Goal: Task Accomplishment & Management: Manage account settings

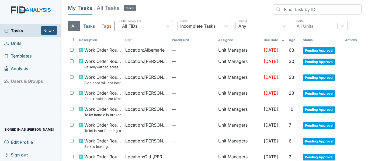
click at [13, 43] on span "Units" at bounding box center [12, 43] width 17 height 8
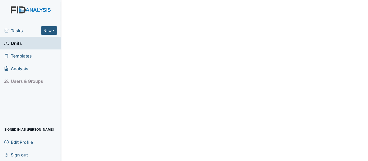
click at [21, 30] on span "Tasks" at bounding box center [22, 30] width 37 height 6
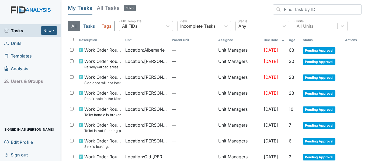
click at [11, 42] on span "Units" at bounding box center [12, 43] width 17 height 8
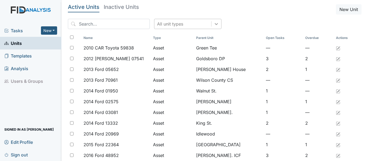
click at [211, 24] on div at bounding box center [216, 24] width 10 height 10
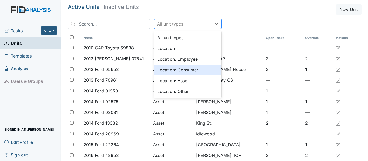
click at [176, 69] on div "Location: Consumer" at bounding box center [187, 70] width 67 height 11
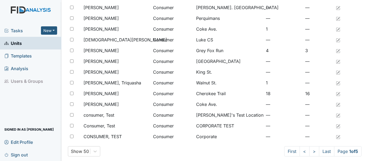
scroll to position [443, 0]
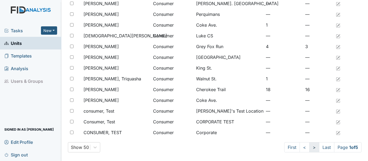
click at [309, 145] on link ">" at bounding box center [314, 147] width 10 height 10
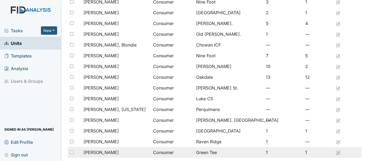
scroll to position [389, 0]
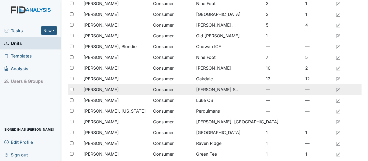
click at [110, 90] on span "[PERSON_NAME]" at bounding box center [100, 89] width 35 height 6
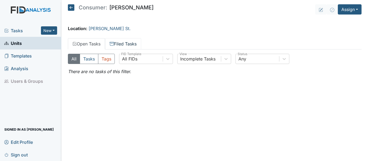
click at [124, 43] on link "Filed Tasks" at bounding box center [123, 43] width 36 height 11
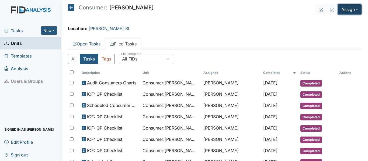
click at [350, 10] on button "Assign" at bounding box center [350, 9] width 24 height 10
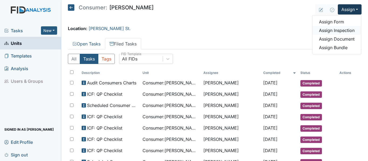
click at [340, 33] on link "Assign Inspection" at bounding box center [336, 30] width 48 height 9
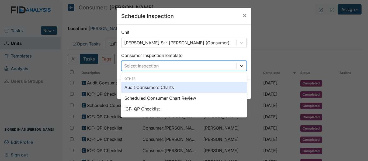
click at [240, 67] on icon at bounding box center [241, 65] width 5 height 5
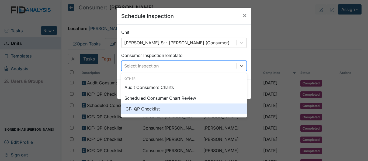
click at [152, 109] on div "ICF: QP Checklist" at bounding box center [183, 109] width 125 height 11
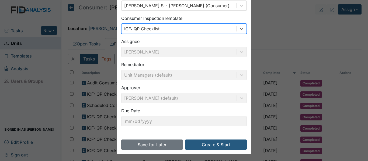
scroll to position [38, 0]
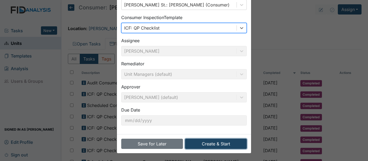
click at [216, 146] on button "Create & Start" at bounding box center [216, 144] width 62 height 10
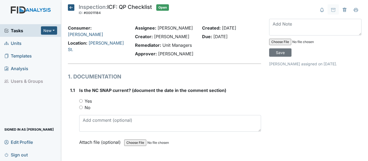
click at [82, 100] on input "Yes" at bounding box center [81, 101] width 4 height 4
radio input "true"
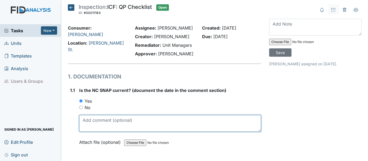
click at [99, 122] on textarea at bounding box center [170, 123] width 182 height 17
drag, startPoint x: 82, startPoint y: 120, endPoint x: 98, endPoint y: 119, distance: 15.9
click at [98, 119] on textarea "2/4/25" at bounding box center [170, 123] width 182 height 17
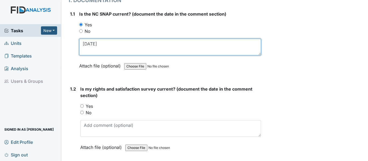
scroll to position [108, 0]
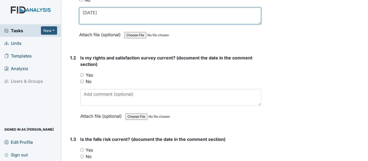
type textarea "2/4/25"
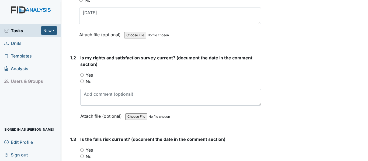
click at [82, 74] on input "Yes" at bounding box center [82, 75] width 4 height 4
radio input "true"
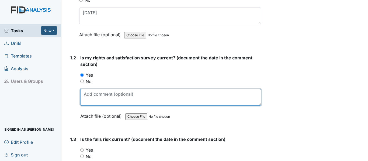
click at [96, 93] on textarea at bounding box center [170, 97] width 181 height 17
paste textarea "2/4/25"
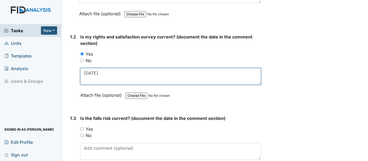
scroll to position [188, 0]
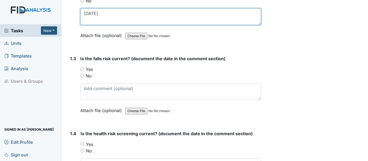
type textarea "[DATE]"
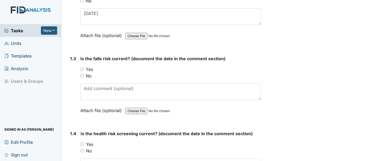
click at [81, 69] on input "Yes" at bounding box center [82, 70] width 4 height 4
radio input "true"
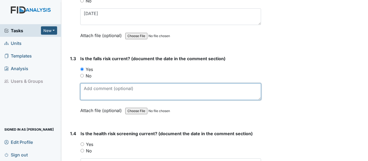
click at [102, 89] on textarea at bounding box center [170, 91] width 181 height 17
paste textarea "[DATE]"
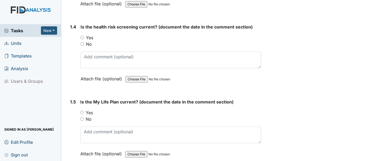
scroll to position [296, 0]
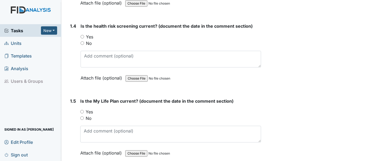
type textarea "2/4/25"
click at [82, 37] on input "Yes" at bounding box center [83, 37] width 4 height 4
radio input "true"
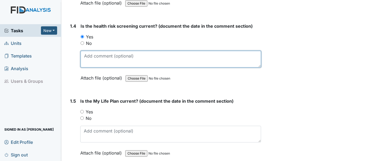
click at [100, 55] on textarea at bounding box center [171, 59] width 180 height 17
paste textarea "2/4/25"
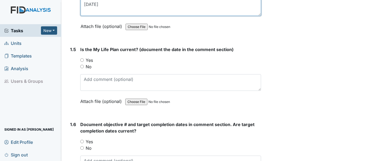
scroll to position [350, 0]
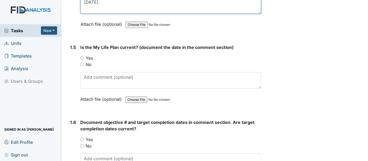
type textarea "2/4/25"
click at [82, 57] on input "Yes" at bounding box center [82, 58] width 4 height 4
radio input "true"
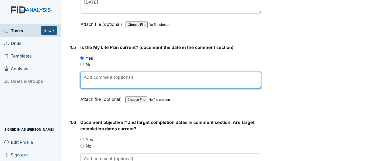
click at [102, 79] on textarea at bounding box center [170, 80] width 181 height 17
paste textarea "2/4/25"
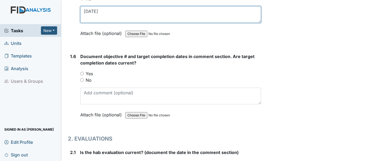
scroll to position [431, 0]
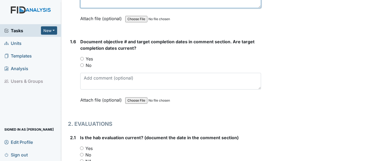
type textarea "2/4/25"
click at [83, 58] on input "Yes" at bounding box center [82, 59] width 4 height 4
radio input "true"
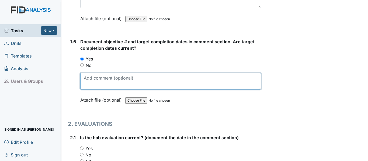
click at [99, 82] on textarea at bounding box center [170, 81] width 181 height 17
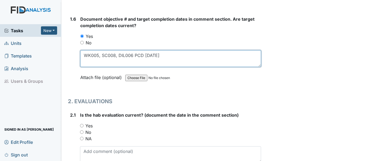
scroll to position [485, 0]
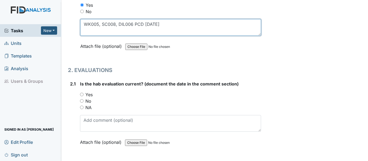
type textarea "WK005, SC008, DIL006 PCD 3/31/26"
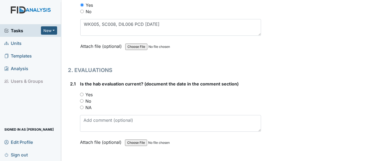
click at [82, 95] on input "Yes" at bounding box center [82, 95] width 4 height 4
radio input "true"
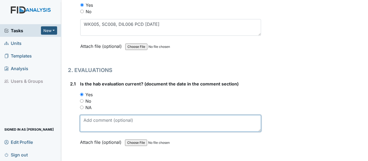
click at [98, 120] on textarea at bounding box center [170, 123] width 181 height 17
paste textarea "2/4/25"
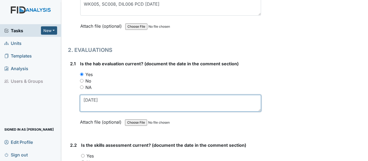
scroll to position [592, 0]
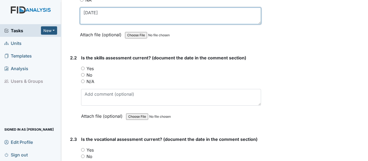
type textarea "2/4/25"
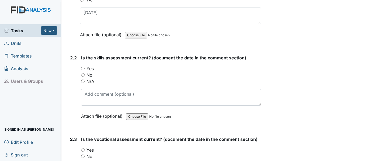
click at [83, 69] on input "Yes" at bounding box center [83, 69] width 4 height 4
radio input "true"
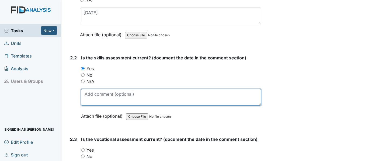
click at [95, 93] on textarea at bounding box center [171, 97] width 180 height 17
paste textarea "2/4/25"
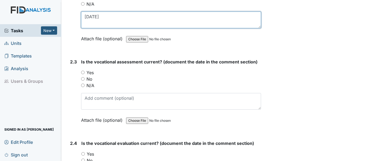
scroll to position [673, 0]
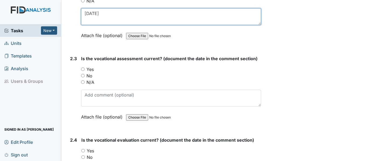
type textarea "2/4/25"
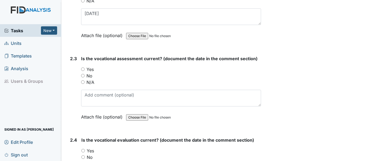
click at [84, 70] on input "Yes" at bounding box center [83, 70] width 4 height 4
radio input "true"
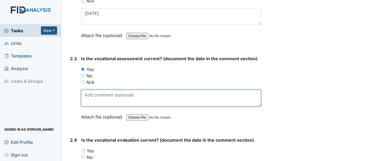
click at [96, 95] on textarea at bounding box center [171, 98] width 180 height 17
paste textarea "2/4/25"
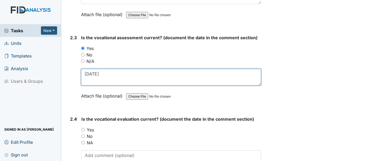
scroll to position [727, 0]
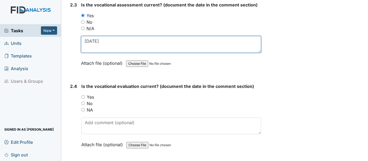
type textarea "2/4/25"
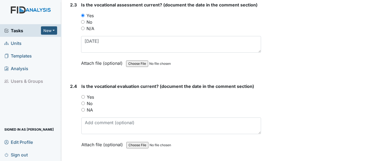
click at [83, 97] on input "Yes" at bounding box center [83, 97] width 4 height 4
radio input "true"
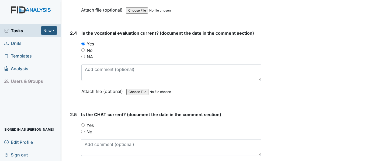
scroll to position [781, 0]
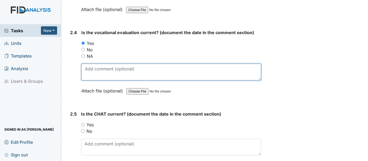
click at [101, 73] on textarea at bounding box center [171, 72] width 180 height 17
paste textarea "2/4/25"
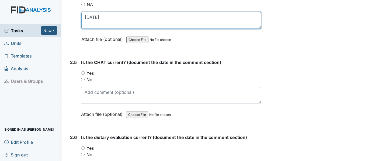
scroll to position [835, 0]
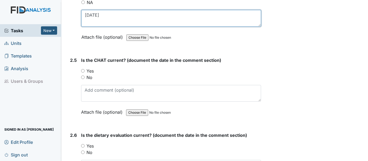
type textarea "2/4/25"
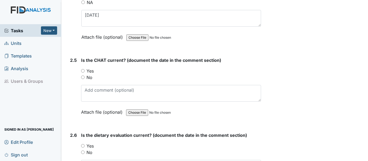
click at [82, 70] on input "Yes" at bounding box center [83, 71] width 4 height 4
radio input "true"
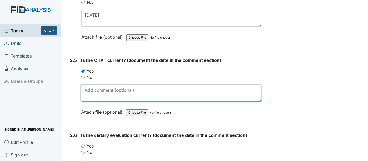
click at [101, 92] on textarea at bounding box center [171, 93] width 180 height 17
paste textarea "2/4/25"
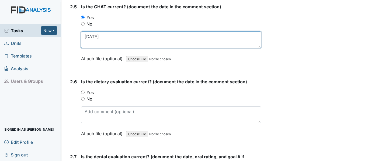
scroll to position [889, 0]
type textarea "2/4/25"
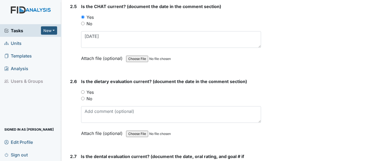
click at [84, 93] on input "Yes" at bounding box center [83, 92] width 4 height 4
radio input "true"
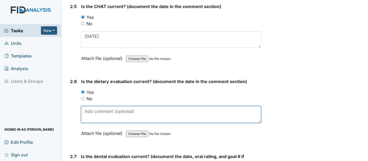
click at [107, 114] on textarea at bounding box center [171, 114] width 180 height 17
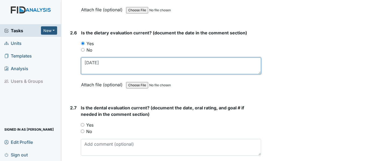
scroll to position [942, 0]
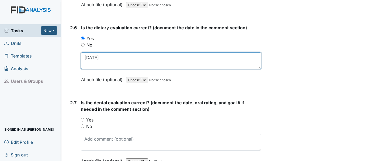
type textarea "5/6/25"
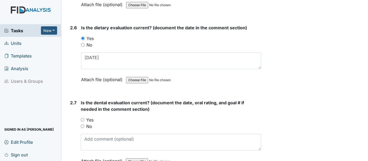
click at [83, 120] on input "Yes" at bounding box center [83, 120] width 4 height 4
radio input "true"
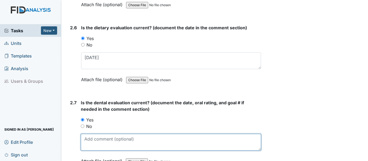
click at [90, 142] on textarea at bounding box center [171, 142] width 180 height 17
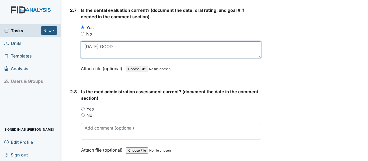
scroll to position [1050, 0]
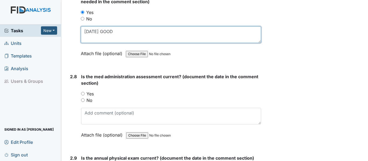
type textarea "10/1/24 GOOD"
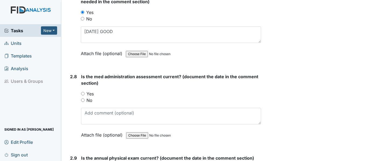
click at [83, 94] on input "Yes" at bounding box center [83, 94] width 4 height 4
radio input "true"
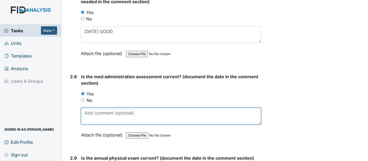
click at [93, 113] on textarea at bounding box center [171, 116] width 180 height 17
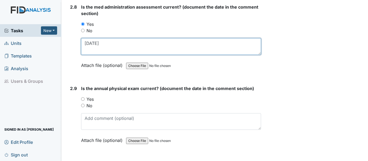
scroll to position [1131, 0]
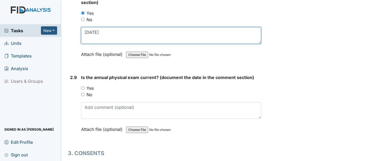
type textarea "2/7/25"
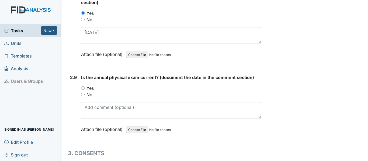
click at [82, 87] on input "Yes" at bounding box center [83, 88] width 4 height 4
radio input "true"
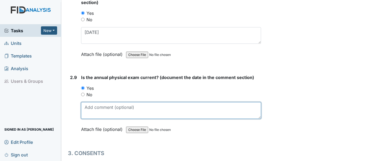
click at [118, 109] on textarea at bounding box center [171, 110] width 180 height 17
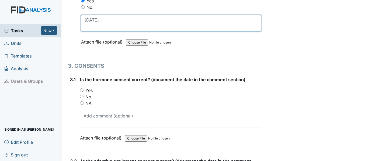
scroll to position [1239, 0]
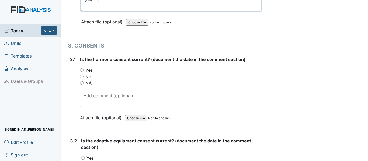
type textarea "3/17/25"
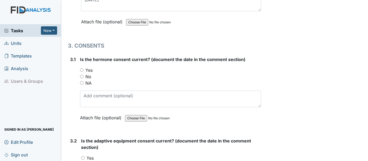
click at [83, 83] on input "NA" at bounding box center [82, 83] width 4 height 4
radio input "true"
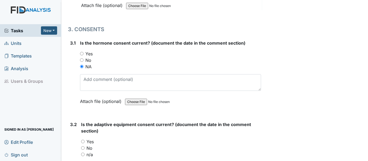
scroll to position [1319, 0]
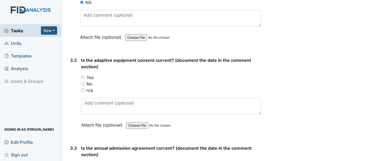
click at [82, 77] on input "Yes" at bounding box center [83, 78] width 4 height 4
radio input "true"
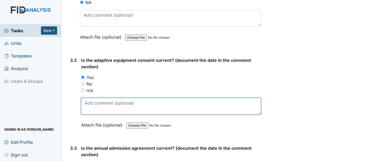
click at [106, 105] on textarea at bounding box center [171, 106] width 180 height 17
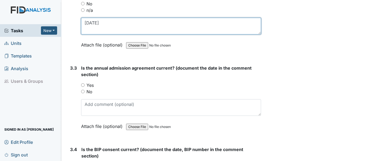
scroll to position [1400, 0]
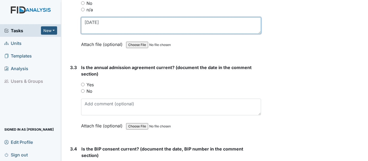
type textarea "[DATE]"
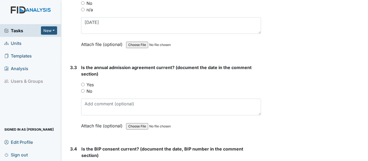
click at [83, 84] on input "Yes" at bounding box center [83, 85] width 4 height 4
radio input "true"
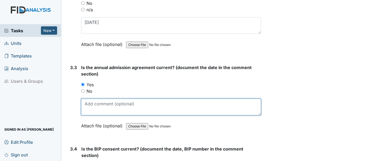
click at [99, 110] on textarea at bounding box center [171, 107] width 180 height 17
type textarea "12/23/24"
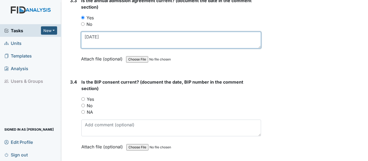
scroll to position [1481, 0]
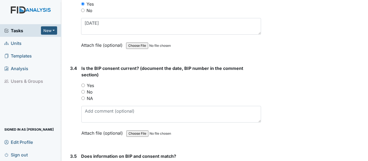
click at [82, 85] on input "Yes" at bounding box center [83, 86] width 4 height 4
radio input "true"
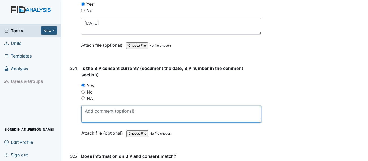
click at [100, 113] on textarea at bounding box center [171, 114] width 180 height 17
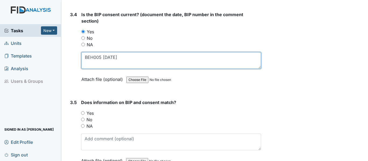
type textarea "BEH005 7/28/25"
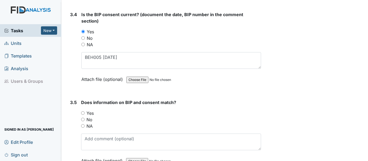
click at [82, 113] on input "Yes" at bounding box center [83, 113] width 4 height 4
radio input "true"
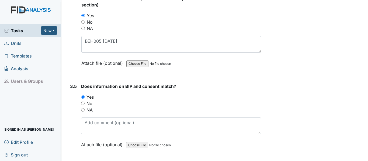
scroll to position [1569, 0]
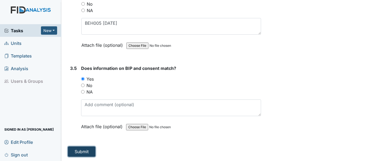
click at [86, 152] on button "Submit" at bounding box center [81, 152] width 27 height 10
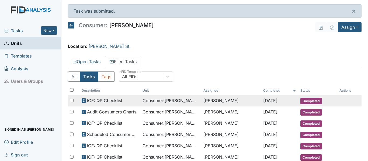
click at [176, 102] on span "Consumer : [PERSON_NAME]" at bounding box center [170, 100] width 57 height 6
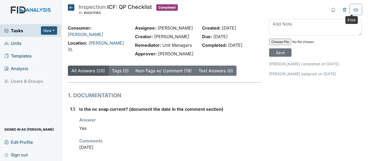
click at [354, 11] on icon at bounding box center [356, 10] width 4 height 4
click at [71, 6] on icon at bounding box center [71, 7] width 6 height 6
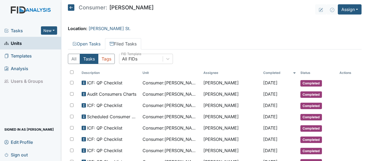
click at [68, 6] on icon at bounding box center [71, 7] width 6 height 6
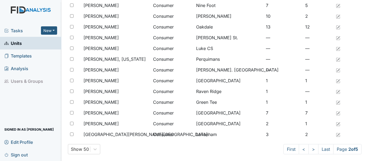
scroll to position [443, 0]
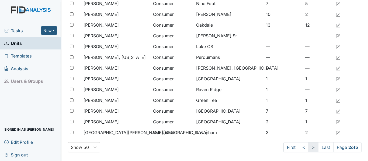
click at [308, 147] on link ">" at bounding box center [313, 147] width 10 height 10
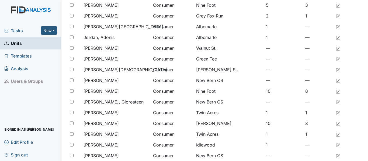
scroll to position [147, 0]
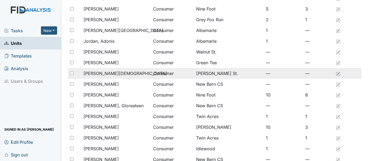
click at [106, 74] on span "[PERSON_NAME][DEMOGRAPHIC_DATA]" at bounding box center [124, 73] width 83 height 6
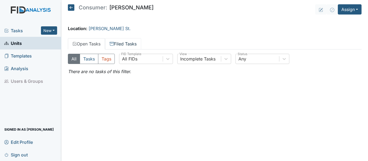
click at [121, 43] on link "Filed Tasks" at bounding box center [123, 43] width 36 height 11
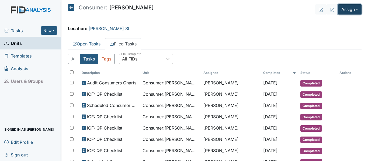
click at [343, 10] on button "Assign" at bounding box center [350, 9] width 24 height 10
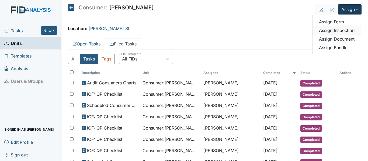
click at [343, 32] on link "Assign Inspection" at bounding box center [336, 30] width 48 height 9
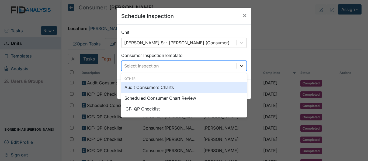
click at [239, 65] on icon at bounding box center [241, 65] width 5 height 5
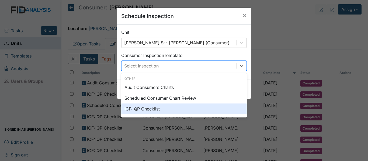
click at [137, 108] on div "ICF: QP Checklist" at bounding box center [183, 109] width 125 height 11
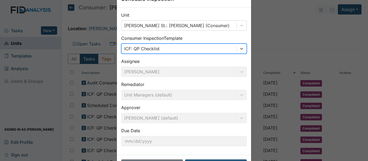
scroll to position [38, 0]
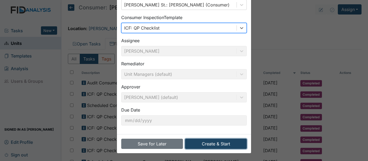
click at [220, 145] on button "Create & Start" at bounding box center [216, 144] width 62 height 10
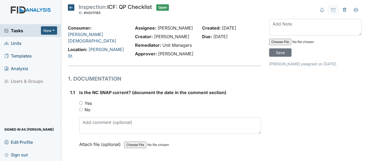
click at [81, 102] on input "Yes" at bounding box center [81, 104] width 4 height 4
radio input "true"
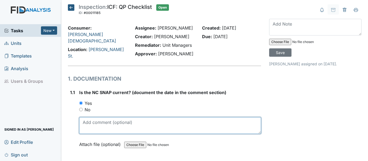
click at [93, 120] on textarea at bounding box center [170, 125] width 182 height 17
drag, startPoint x: 83, startPoint y: 120, endPoint x: 98, endPoint y: 120, distance: 14.5
click at [98, 120] on textarea "[DATE]" at bounding box center [170, 125] width 182 height 17
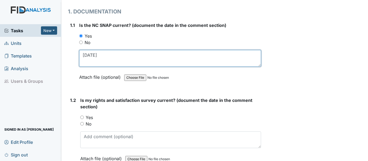
scroll to position [81, 0]
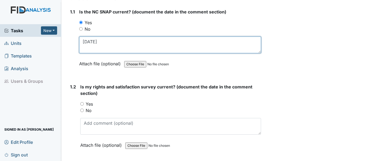
type textarea "[DATE]"
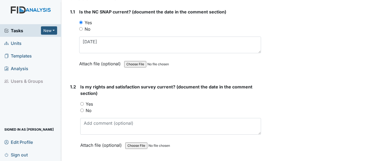
click at [81, 102] on input "Yes" at bounding box center [82, 104] width 4 height 4
radio input "true"
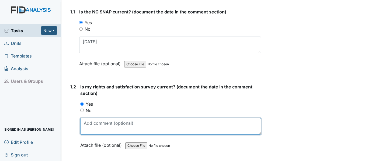
click at [98, 119] on textarea at bounding box center [170, 126] width 181 height 17
paste textarea "[DATE]"
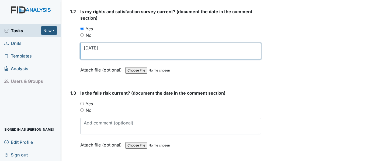
scroll to position [162, 0]
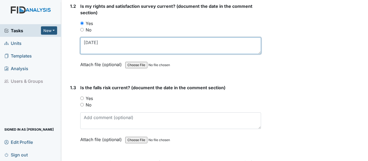
type textarea "[DATE]"
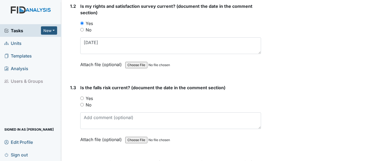
click at [83, 97] on input "Yes" at bounding box center [82, 99] width 4 height 4
radio input "true"
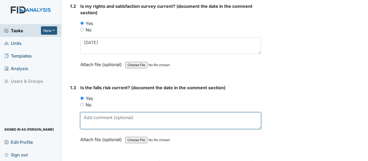
click at [96, 117] on textarea at bounding box center [170, 121] width 181 height 17
paste textarea "[DATE]"
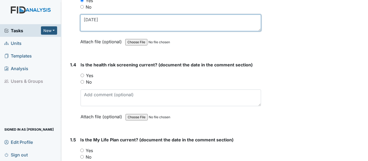
scroll to position [242, 0]
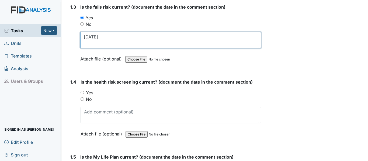
type textarea "3/6/25"
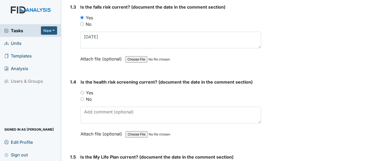
click at [83, 91] on input "Yes" at bounding box center [83, 93] width 4 height 4
radio input "true"
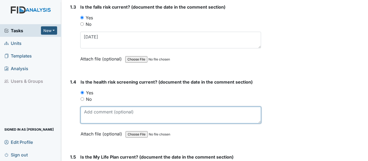
click at [92, 110] on textarea at bounding box center [171, 115] width 180 height 17
paste textarea "3/6/25"
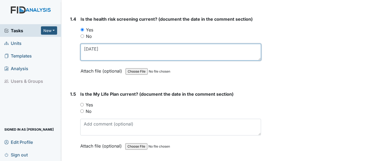
scroll to position [323, 0]
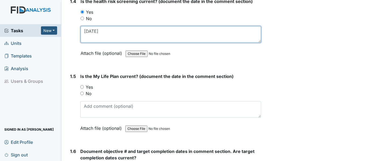
type textarea "[DATE]"
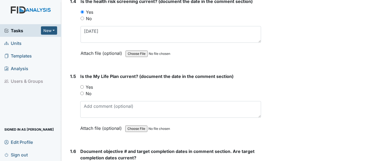
click at [83, 86] on input "Yes" at bounding box center [82, 87] width 4 height 4
radio input "true"
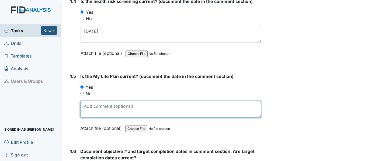
click at [97, 104] on textarea at bounding box center [170, 109] width 181 height 17
paste textarea "[DATE]"
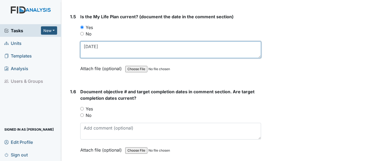
scroll to position [404, 0]
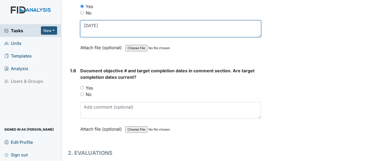
type textarea "[DATE]"
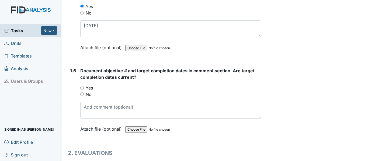
click at [82, 86] on input "Yes" at bounding box center [82, 88] width 4 height 4
radio input "true"
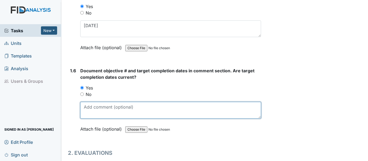
click at [110, 107] on textarea at bounding box center [170, 110] width 181 height 17
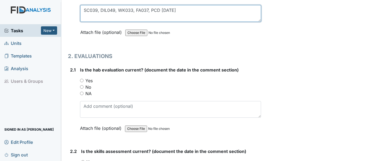
scroll to position [512, 0]
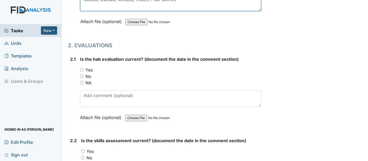
type textarea "SC039, DIL049, WK033, FA037, PCD [DATE]"
click at [82, 68] on input "Yes" at bounding box center [82, 70] width 4 height 4
radio input "true"
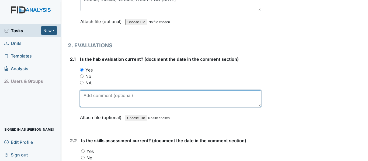
click at [95, 95] on textarea at bounding box center [170, 98] width 181 height 17
paste textarea "[DATE]"
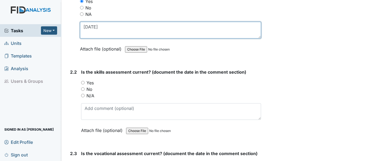
scroll to position [592, 0]
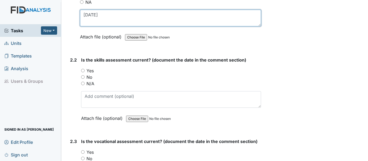
type textarea "[DATE]"
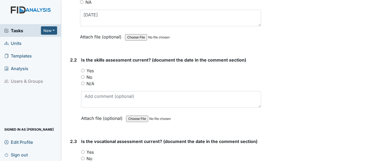
click at [83, 69] on input "Yes" at bounding box center [83, 71] width 4 height 4
radio input "true"
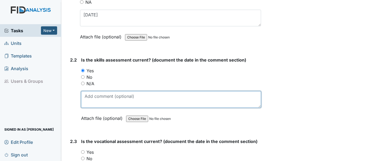
click at [94, 96] on textarea at bounding box center [171, 99] width 180 height 17
paste textarea "3/6/25"
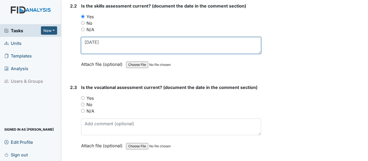
scroll to position [673, 0]
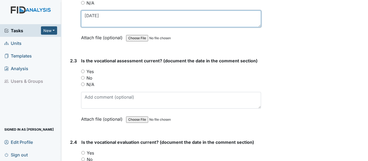
type textarea "3/6/25"
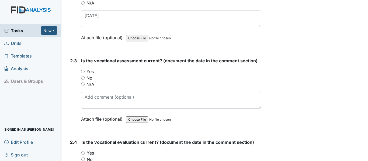
click at [82, 71] on input "Yes" at bounding box center [83, 72] width 4 height 4
radio input "true"
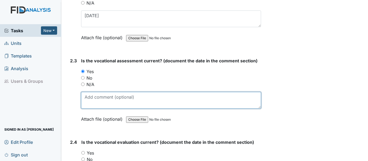
click at [95, 98] on textarea at bounding box center [171, 100] width 180 height 17
paste textarea "3/6/25"
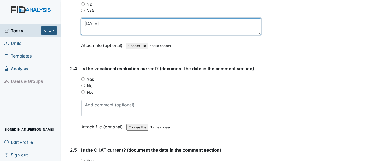
scroll to position [754, 0]
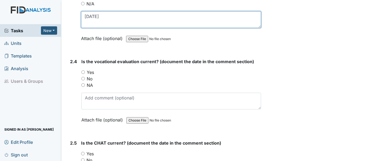
type textarea "3/6/25"
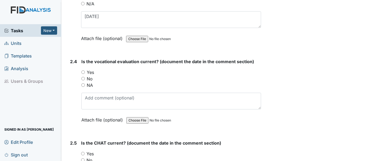
click at [83, 71] on input "Yes" at bounding box center [83, 73] width 4 height 4
radio input "true"
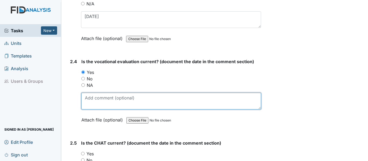
click at [98, 98] on textarea at bounding box center [171, 101] width 180 height 17
paste textarea "3/6/25"
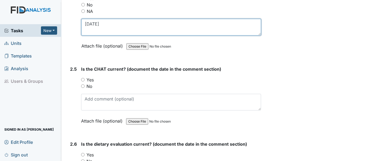
scroll to position [835, 0]
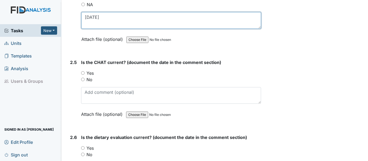
type textarea "3/6/25"
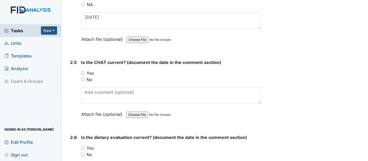
click at [83, 71] on input "Yes" at bounding box center [83, 73] width 4 height 4
radio input "true"
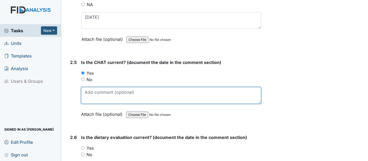
click at [102, 96] on textarea at bounding box center [171, 95] width 180 height 17
paste textarea "3/6/25"
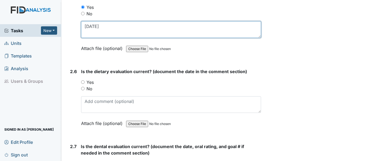
scroll to position [916, 0]
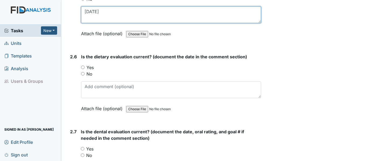
type textarea "3/6/25"
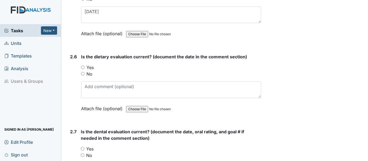
click at [83, 66] on input "Yes" at bounding box center [83, 68] width 4 height 4
radio input "true"
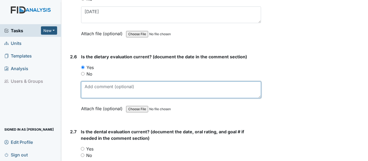
click at [93, 83] on textarea at bounding box center [171, 90] width 180 height 17
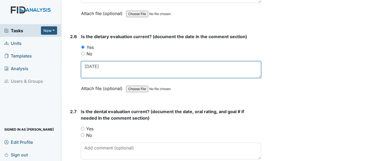
scroll to position [996, 0]
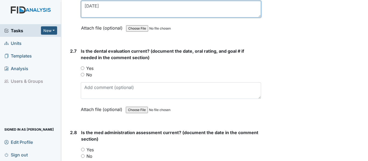
type textarea "5/30/25"
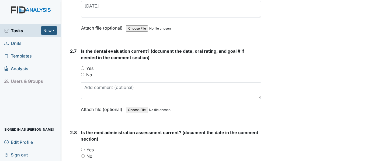
click at [82, 67] on input "Yes" at bounding box center [83, 69] width 4 height 4
radio input "true"
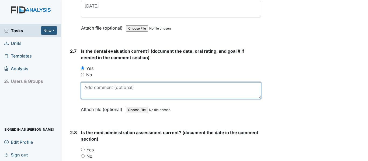
click at [105, 90] on textarea at bounding box center [171, 90] width 180 height 17
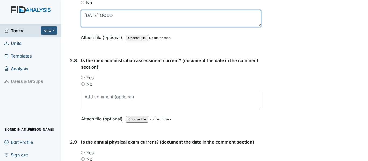
scroll to position [1077, 0]
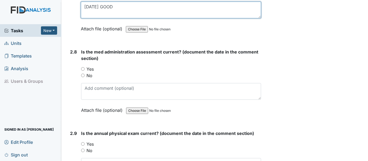
type textarea "9/3/24 GOOD"
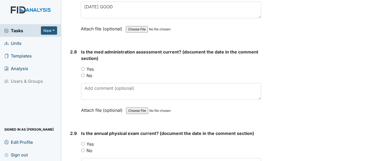
click at [83, 68] on input "Yes" at bounding box center [83, 69] width 4 height 4
radio input "true"
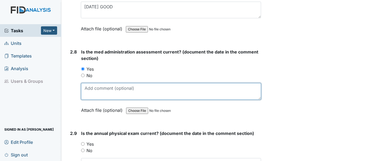
click at [93, 88] on textarea at bounding box center [171, 91] width 180 height 17
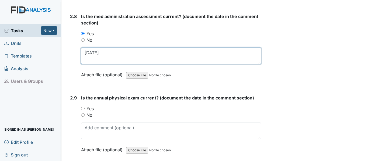
scroll to position [1131, 0]
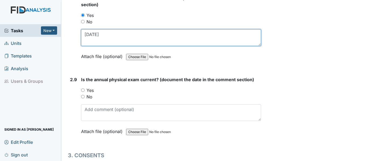
type textarea "2/7/25"
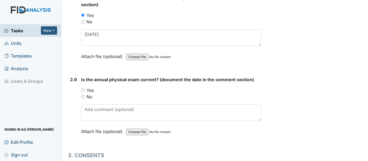
click at [83, 89] on input "Yes" at bounding box center [83, 91] width 4 height 4
radio input "true"
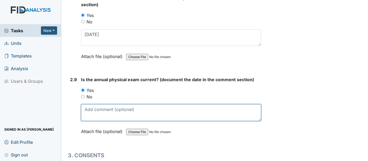
click at [98, 110] on textarea at bounding box center [171, 112] width 180 height 17
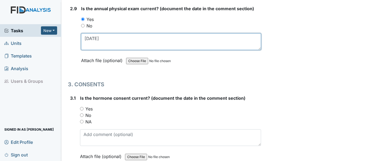
scroll to position [1212, 0]
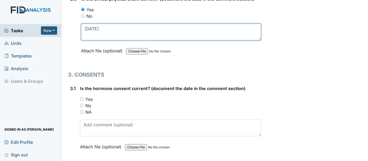
type textarea "9/3/24"
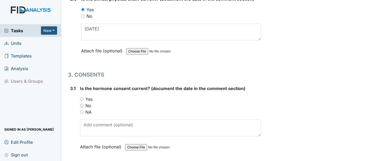
click at [82, 110] on input "NA" at bounding box center [82, 112] width 4 height 4
radio input "true"
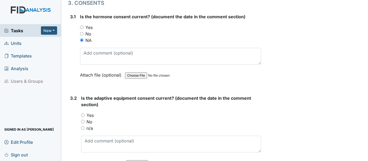
scroll to position [1293, 0]
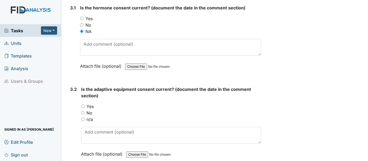
click at [83, 118] on input "n/a" at bounding box center [83, 120] width 4 height 4
radio input "true"
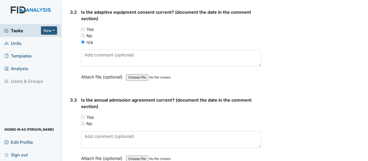
scroll to position [1373, 0]
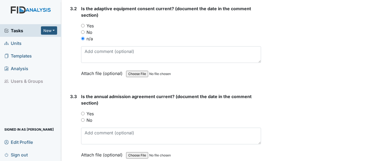
click at [83, 112] on input "Yes" at bounding box center [83, 114] width 4 height 4
radio input "true"
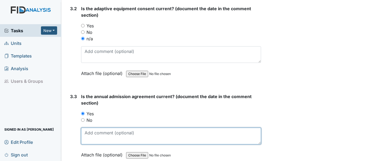
click at [104, 134] on textarea at bounding box center [171, 136] width 180 height 17
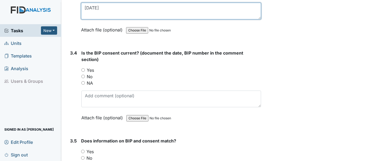
scroll to position [1508, 0]
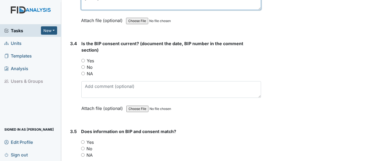
type textarea "1/13/25"
click at [83, 59] on input "Yes" at bounding box center [83, 61] width 4 height 4
radio input "true"
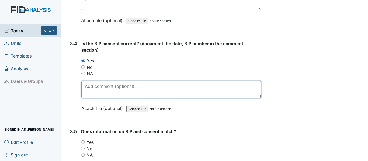
click at [96, 88] on textarea at bounding box center [171, 89] width 180 height 17
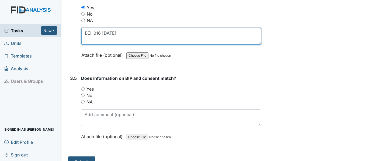
scroll to position [1562, 0]
type textarea "BEH016 4/25/25"
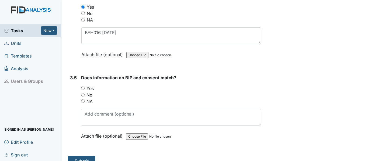
click at [84, 87] on input "Yes" at bounding box center [83, 89] width 4 height 4
radio input "true"
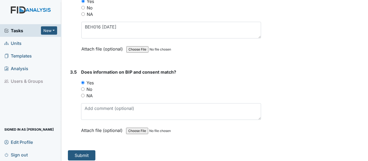
scroll to position [1569, 0]
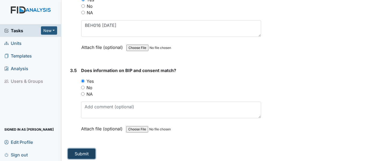
click at [84, 152] on button "Submit" at bounding box center [81, 154] width 27 height 10
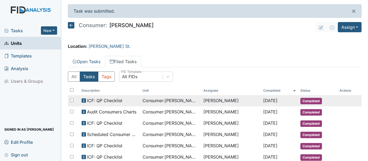
click at [201, 100] on td "[PERSON_NAME]" at bounding box center [231, 100] width 60 height 11
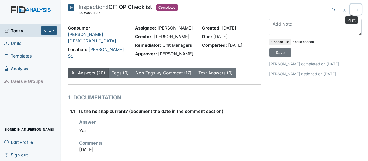
click at [354, 10] on icon at bounding box center [356, 10] width 4 height 4
click at [71, 8] on icon at bounding box center [71, 7] width 6 height 6
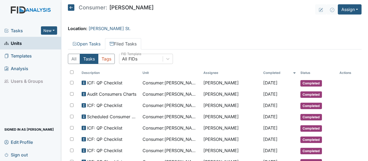
click at [71, 8] on icon at bounding box center [71, 7] width 6 height 6
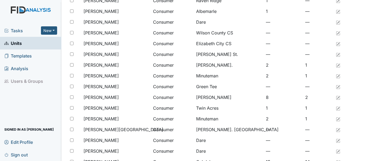
scroll to position [404, 0]
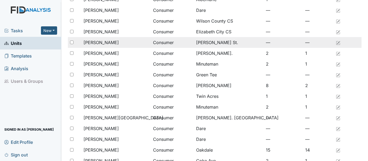
click at [115, 44] on span "[PERSON_NAME]" at bounding box center [100, 42] width 35 height 6
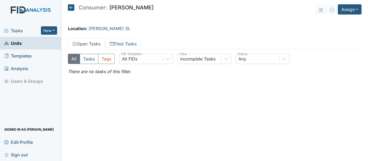
click at [114, 44] on icon at bounding box center [112, 44] width 4 height 3
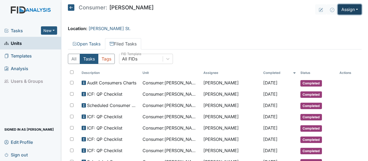
click at [342, 8] on button "Assign" at bounding box center [350, 9] width 24 height 10
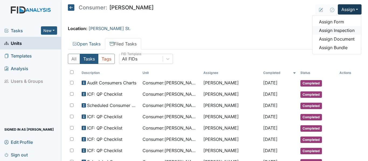
click at [340, 29] on link "Assign Inspection" at bounding box center [336, 30] width 48 height 9
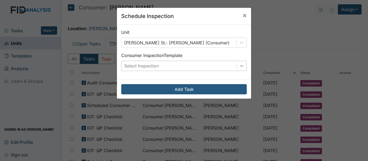
click at [243, 67] on div at bounding box center [242, 66] width 10 height 10
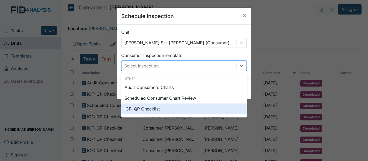
click at [134, 109] on div "ICF: QP Checklist" at bounding box center [183, 109] width 125 height 11
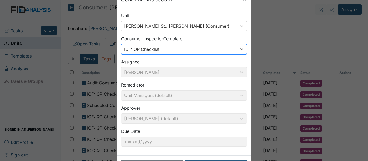
scroll to position [38, 0]
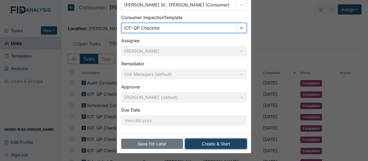
click at [221, 144] on button "Create & Start" at bounding box center [216, 144] width 62 height 10
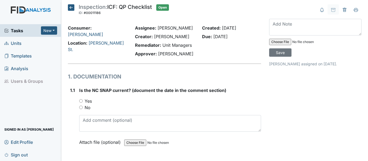
click at [80, 100] on input "Yes" at bounding box center [81, 101] width 4 height 4
radio input "true"
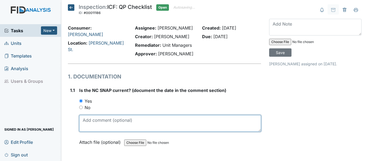
click at [106, 126] on textarea at bounding box center [170, 123] width 182 height 17
drag, startPoint x: 81, startPoint y: 121, endPoint x: 100, endPoint y: 120, distance: 18.3
click at [100, 120] on textarea "10/17/24" at bounding box center [170, 123] width 182 height 17
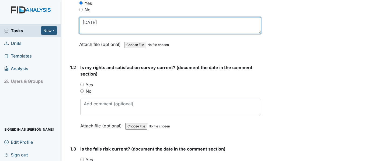
scroll to position [108, 0]
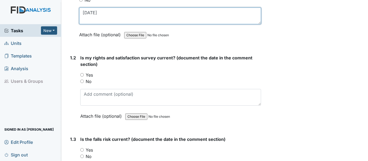
type textarea "10/17/24"
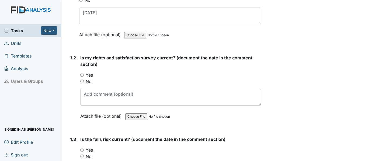
click at [81, 74] on input "Yes" at bounding box center [82, 75] width 4 height 4
radio input "true"
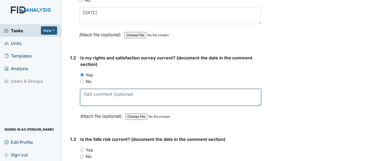
click at [95, 95] on textarea at bounding box center [170, 97] width 181 height 17
paste textarea "[DATE]"
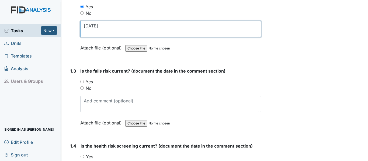
scroll to position [188, 0]
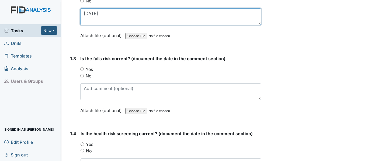
type textarea "[DATE]"
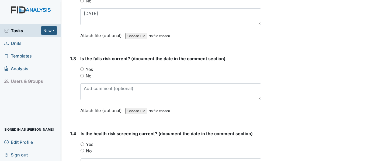
click at [81, 70] on input "Yes" at bounding box center [82, 70] width 4 height 4
radio input "true"
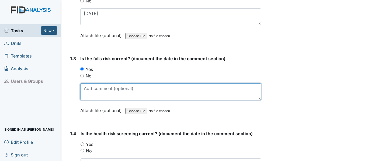
click at [94, 86] on textarea at bounding box center [170, 91] width 181 height 17
paste textarea "10/17/24"
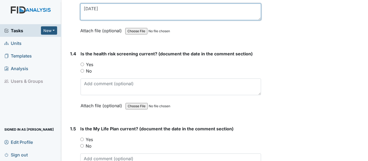
scroll to position [269, 0]
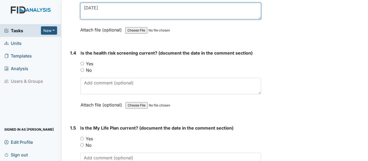
type textarea "10/17/24"
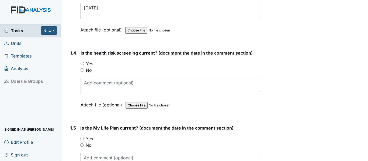
click at [81, 64] on input "Yes" at bounding box center [83, 64] width 4 height 4
radio input "true"
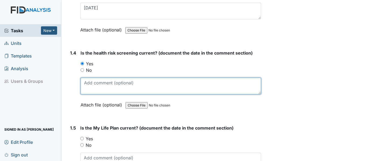
click at [100, 83] on textarea at bounding box center [171, 86] width 180 height 17
paste textarea "10/17/24"
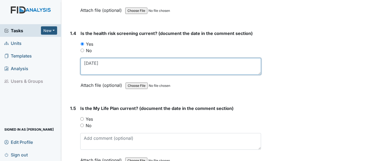
scroll to position [323, 0]
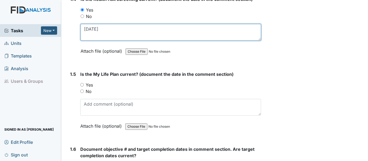
type textarea "10/17/24"
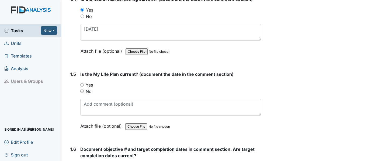
click at [81, 85] on input "Yes" at bounding box center [82, 85] width 4 height 4
radio input "true"
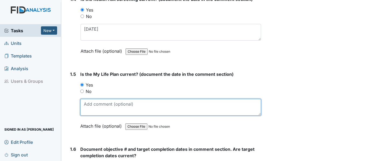
click at [93, 108] on textarea at bounding box center [170, 107] width 181 height 17
paste textarea "10/17/24"
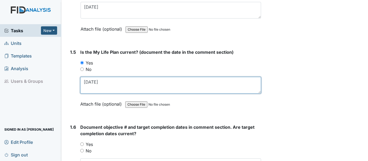
scroll to position [404, 0]
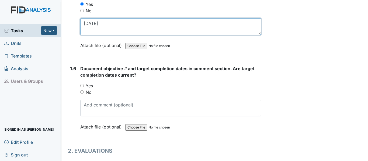
type textarea "10/17/24"
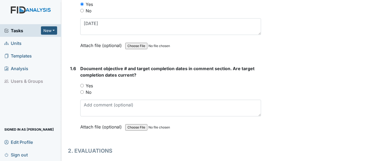
click at [83, 86] on input "Yes" at bounding box center [82, 86] width 4 height 4
radio input "true"
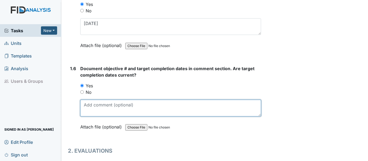
click at [96, 104] on textarea at bounding box center [170, 108] width 181 height 17
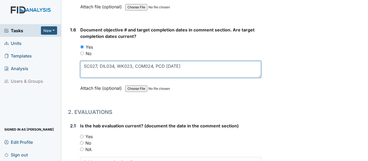
scroll to position [512, 0]
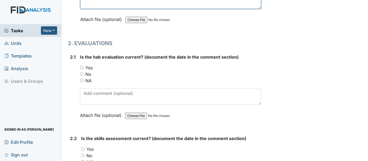
type textarea "SC027, DIL034, WK023, COM024, PCD 3/31/26"
click at [83, 67] on input "Yes" at bounding box center [82, 68] width 4 height 4
radio input "true"
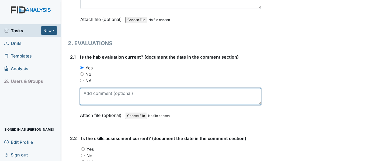
click at [112, 94] on textarea at bounding box center [170, 96] width 181 height 17
paste textarea "10/17/24"
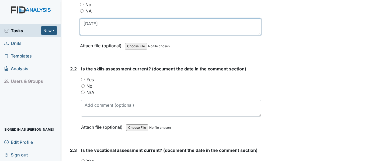
scroll to position [592, 0]
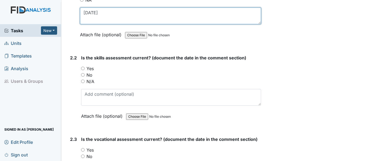
type textarea "10/17/24"
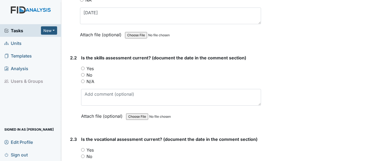
click at [82, 68] on input "Yes" at bounding box center [83, 69] width 4 height 4
radio input "true"
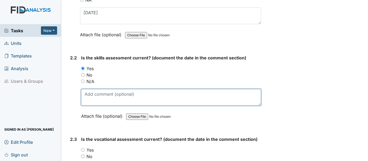
click at [94, 97] on textarea at bounding box center [171, 97] width 180 height 17
paste textarea "10/17/24"
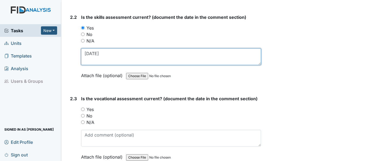
scroll to position [646, 0]
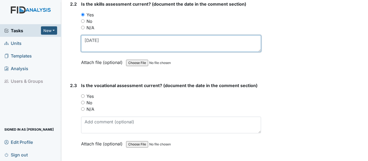
type textarea "10/17/24"
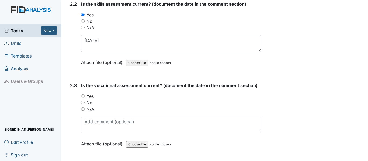
click at [83, 97] on input "Yes" at bounding box center [83, 97] width 4 height 4
radio input "true"
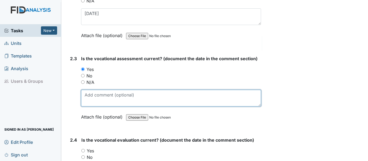
click at [112, 100] on textarea at bounding box center [171, 98] width 180 height 17
paste textarea "10/17/24"
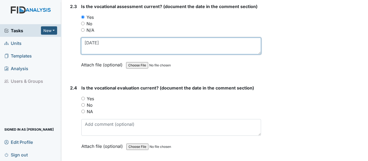
scroll to position [727, 0]
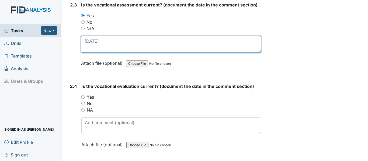
type textarea "10/17/24"
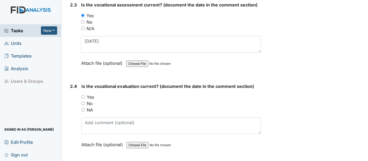
drag, startPoint x: 83, startPoint y: 97, endPoint x: 103, endPoint y: 98, distance: 20.5
click at [83, 98] on input "Yes" at bounding box center [83, 97] width 4 height 4
radio input "true"
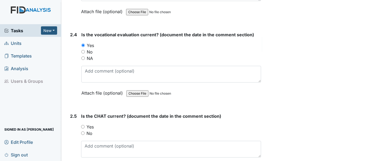
scroll to position [781, 0]
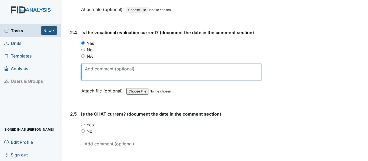
click at [97, 74] on textarea at bounding box center [171, 72] width 180 height 17
paste textarea "10/17/24"
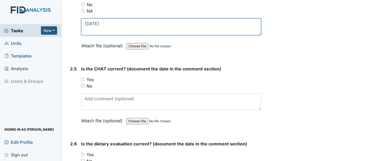
scroll to position [835, 0]
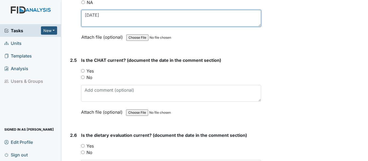
type textarea "10/17/24"
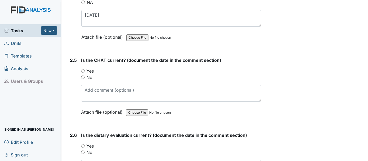
click at [83, 70] on input "Yes" at bounding box center [83, 71] width 4 height 4
radio input "true"
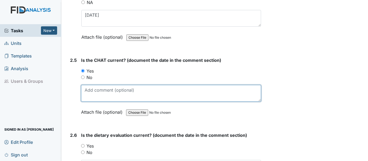
click at [103, 93] on textarea at bounding box center [171, 93] width 180 height 17
paste textarea "10/17/24"
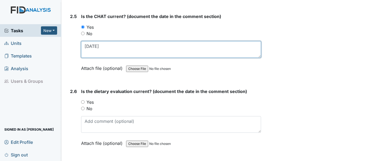
scroll to position [889, 0]
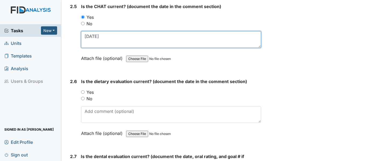
type textarea "10/17/24"
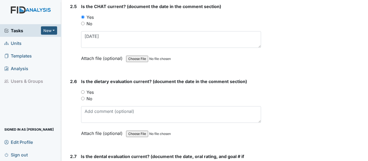
click at [83, 93] on input "Yes" at bounding box center [83, 92] width 4 height 4
radio input "true"
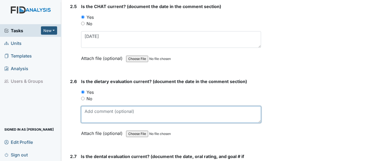
click at [96, 113] on textarea at bounding box center [171, 114] width 180 height 17
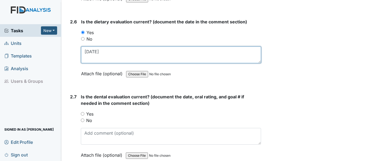
scroll to position [969, 0]
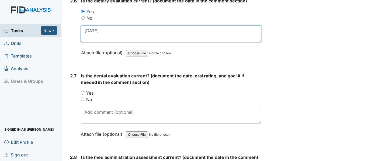
type textarea "2/26/25"
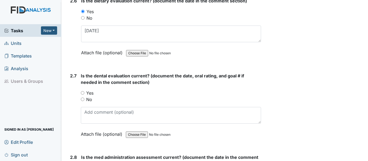
click at [82, 92] on input "Yes" at bounding box center [83, 93] width 4 height 4
radio input "true"
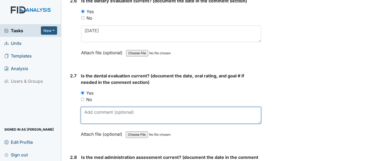
click at [92, 118] on textarea at bounding box center [171, 115] width 180 height 17
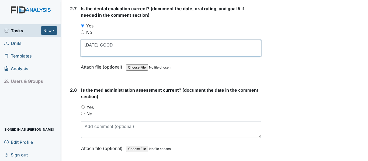
scroll to position [1050, 0]
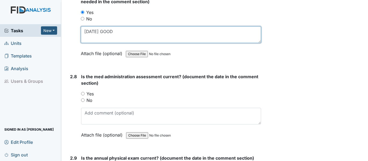
type textarea "10/1/24 GOOD"
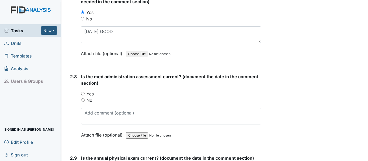
click at [83, 94] on input "Yes" at bounding box center [83, 94] width 4 height 4
radio input "true"
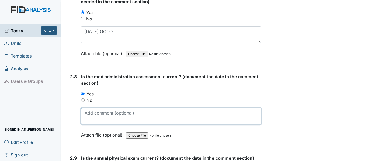
click at [98, 114] on textarea at bounding box center [171, 116] width 180 height 17
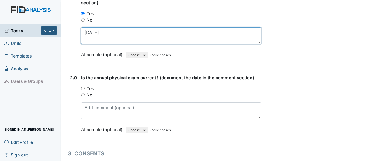
scroll to position [1131, 0]
type textarea "3/6/25"
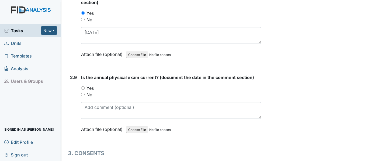
click at [83, 89] on input "Yes" at bounding box center [83, 88] width 4 height 4
radio input "true"
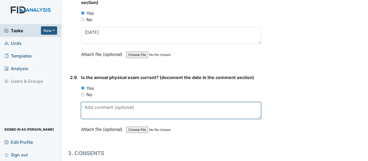
click at [99, 112] on textarea at bounding box center [171, 110] width 180 height 17
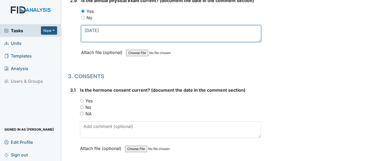
scroll to position [1212, 0]
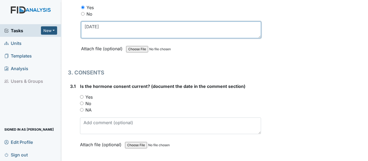
type textarea "9/3/24"
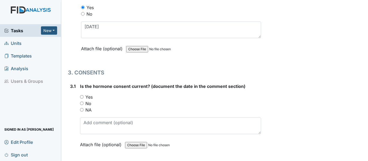
click at [83, 110] on input "NA" at bounding box center [82, 110] width 4 height 4
radio input "true"
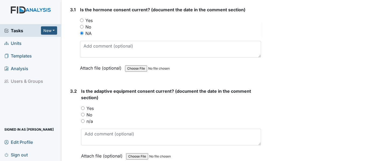
scroll to position [1293, 0]
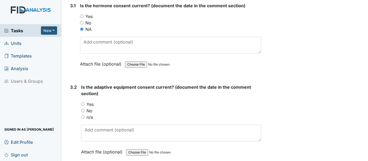
click at [84, 116] on input "n/a" at bounding box center [83, 118] width 4 height 4
radio input "true"
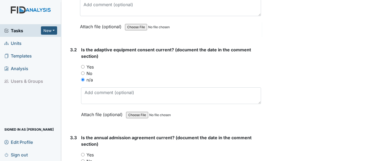
scroll to position [1346, 0]
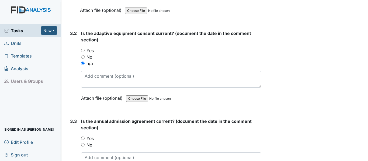
click at [85, 51] on div "Yes" at bounding box center [171, 50] width 180 height 6
click at [83, 51] on input "Yes" at bounding box center [83, 51] width 4 height 4
radio input "true"
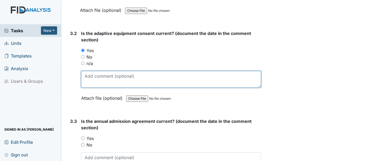
click at [93, 83] on textarea at bounding box center [171, 79] width 180 height 17
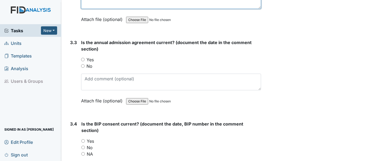
scroll to position [1427, 0]
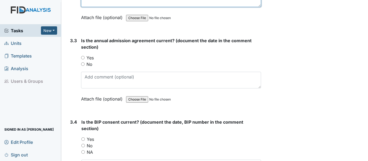
type textarea "12/23/24"
click at [83, 58] on input "Yes" at bounding box center [83, 58] width 4 height 4
radio input "true"
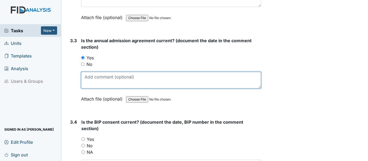
click at [96, 81] on textarea at bounding box center [171, 80] width 180 height 17
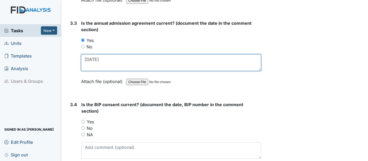
scroll to position [1454, 0]
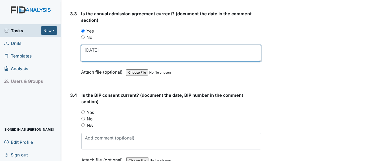
type textarea "12/23/24"
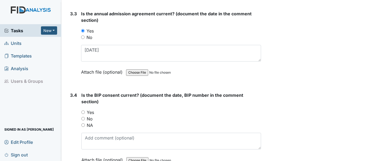
click at [85, 112] on input "Yes" at bounding box center [83, 113] width 4 height 4
radio input "true"
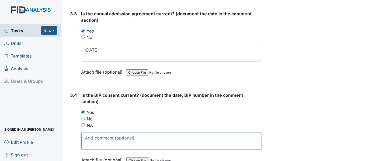
click at [103, 139] on textarea at bounding box center [171, 141] width 180 height 17
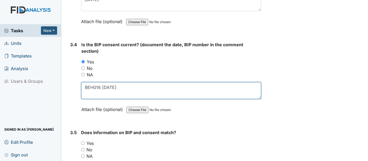
scroll to position [1508, 0]
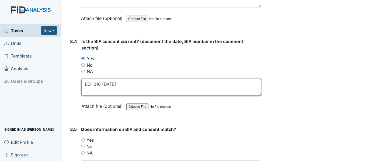
type textarea "BEH016 3/24/25"
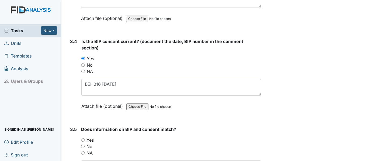
click at [83, 140] on input "Yes" at bounding box center [83, 140] width 4 height 4
radio input "true"
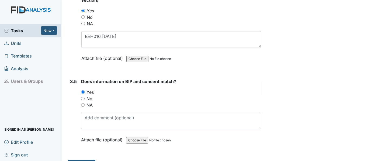
scroll to position [1569, 0]
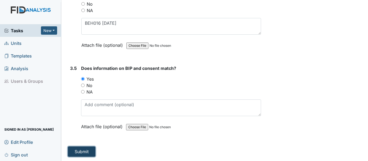
click at [86, 150] on button "Submit" at bounding box center [81, 152] width 27 height 10
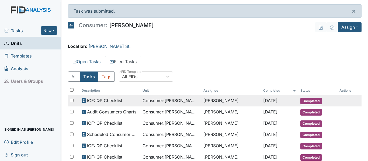
click at [206, 100] on td "[PERSON_NAME]" at bounding box center [231, 100] width 60 height 11
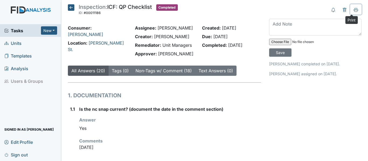
click at [354, 8] on icon at bounding box center [356, 10] width 4 height 4
click at [71, 8] on icon at bounding box center [71, 7] width 6 height 6
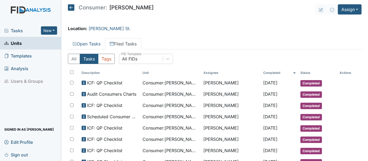
click at [72, 8] on icon at bounding box center [71, 7] width 6 height 6
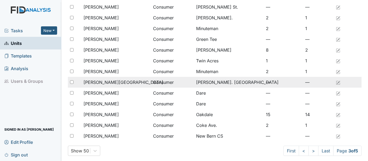
scroll to position [443, 0]
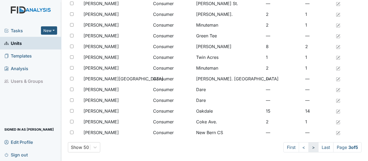
click at [308, 148] on link ">" at bounding box center [313, 147] width 10 height 10
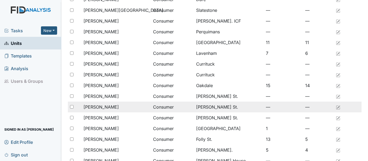
scroll to position [254, 0]
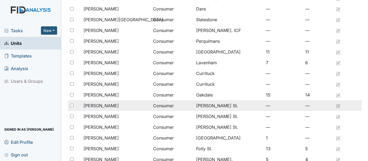
click at [112, 107] on span "[PERSON_NAME]" at bounding box center [100, 106] width 35 height 6
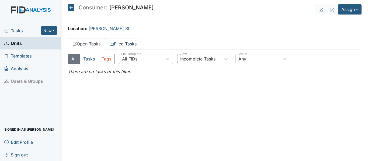
click at [121, 42] on link "Filed Tasks" at bounding box center [123, 43] width 36 height 11
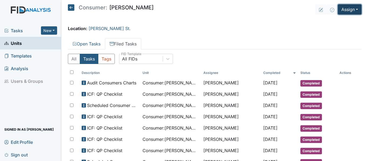
click at [341, 9] on button "Assign" at bounding box center [350, 9] width 24 height 10
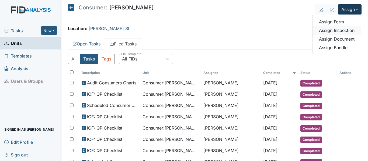
click at [347, 30] on link "Assign Inspection" at bounding box center [336, 30] width 48 height 9
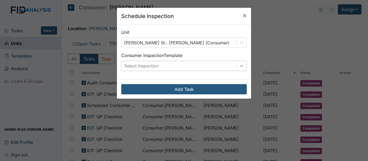
click at [239, 66] on icon at bounding box center [241, 65] width 5 height 5
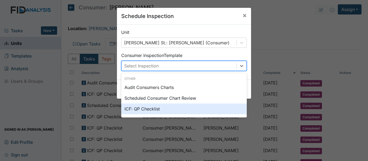
click at [150, 111] on div "ICF: QP Checklist" at bounding box center [183, 109] width 125 height 11
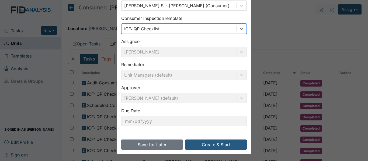
scroll to position [38, 0]
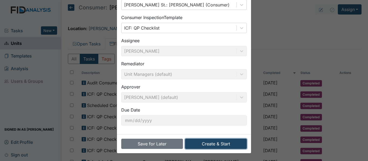
click at [204, 145] on button "Create & Start" at bounding box center [216, 144] width 62 height 10
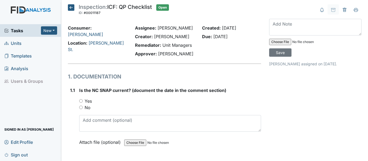
click at [79, 101] on input "Yes" at bounding box center [81, 101] width 4 height 4
radio input "true"
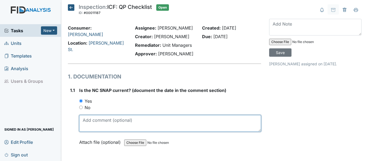
click at [103, 122] on textarea at bounding box center [170, 123] width 182 height 17
drag, startPoint x: 83, startPoint y: 120, endPoint x: 99, endPoint y: 121, distance: 16.2
click at [99, 121] on textarea "[DATE]" at bounding box center [170, 123] width 182 height 17
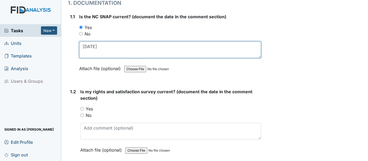
scroll to position [81, 0]
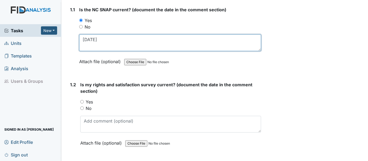
type textarea "7/10/25"
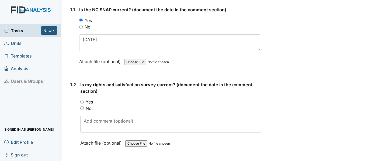
click at [83, 101] on input "Yes" at bounding box center [82, 102] width 4 height 4
radio input "true"
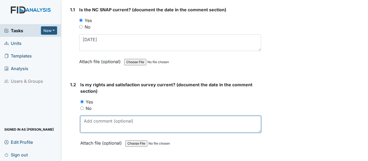
click at [99, 127] on textarea at bounding box center [170, 124] width 181 height 17
paste textarea "7/10/25"
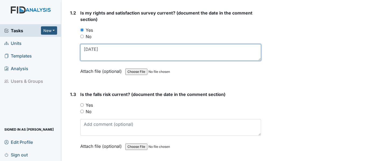
scroll to position [188, 0]
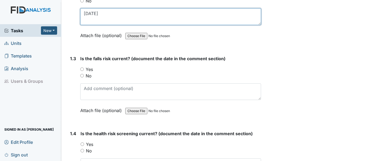
type textarea "7/10/25"
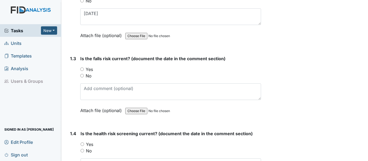
click at [83, 68] on input "Yes" at bounding box center [82, 70] width 4 height 4
radio input "true"
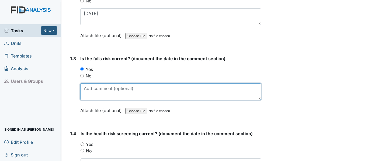
click at [100, 97] on textarea at bounding box center [170, 91] width 181 height 17
paste textarea "7/10/25"
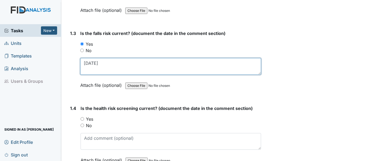
scroll to position [242, 0]
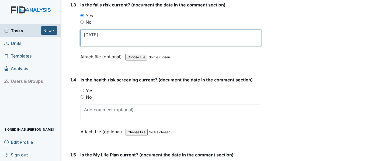
type textarea "7/10/25"
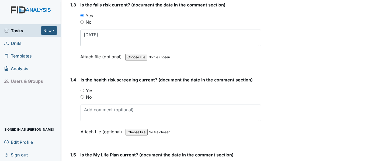
click at [82, 91] on input "Yes" at bounding box center [83, 91] width 4 height 4
radio input "true"
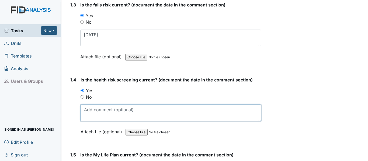
click at [97, 111] on textarea at bounding box center [171, 113] width 180 height 17
paste textarea "7/10/25"
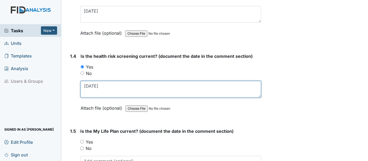
scroll to position [323, 0]
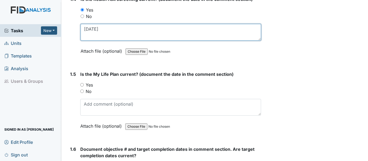
type textarea "7/10/25"
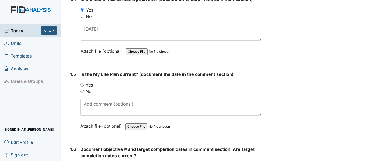
click at [82, 85] on input "Yes" at bounding box center [82, 85] width 4 height 4
radio input "true"
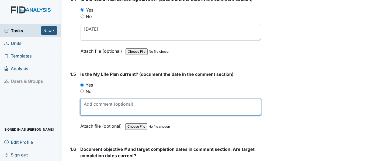
click at [109, 108] on textarea at bounding box center [170, 107] width 181 height 17
paste textarea "7/10/25"
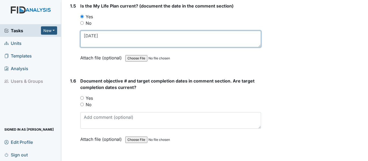
scroll to position [404, 0]
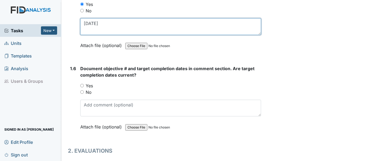
type textarea "7/10/25"
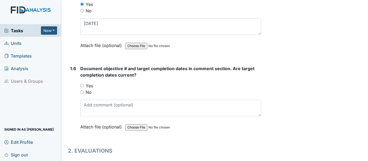
click at [82, 86] on input "Yes" at bounding box center [82, 86] width 4 height 4
radio input "true"
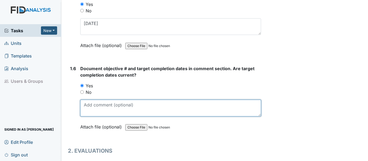
click at [111, 113] on textarea at bounding box center [170, 108] width 181 height 17
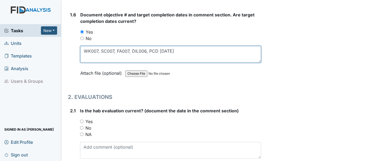
scroll to position [485, 0]
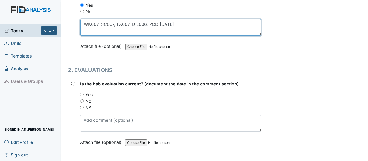
type textarea "WK007, SC007, FA007, DIL006, PCD 1/24/25"
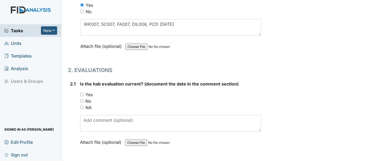
click at [82, 94] on input "Yes" at bounding box center [82, 95] width 4 height 4
radio input "true"
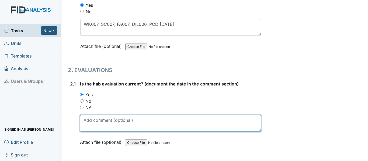
click at [107, 120] on textarea at bounding box center [170, 123] width 181 height 17
paste textarea "7/10/25"
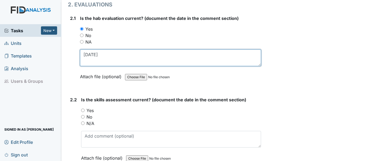
scroll to position [565, 0]
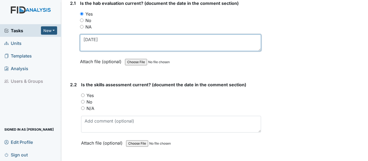
type textarea "7/10/25"
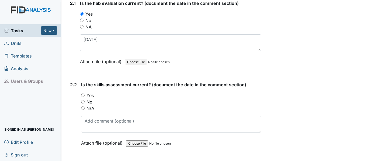
click at [83, 95] on input "Yes" at bounding box center [83, 96] width 4 height 4
radio input "true"
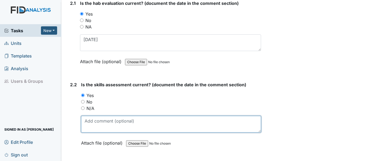
click at [100, 121] on textarea at bounding box center [171, 124] width 180 height 17
paste textarea "7/10/25"
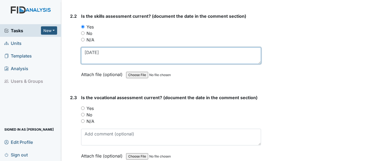
scroll to position [646, 0]
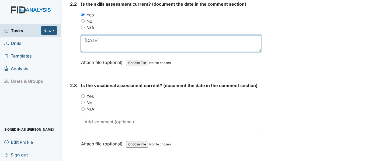
type textarea "7/10/25"
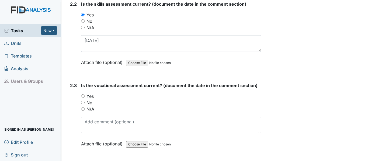
click at [82, 95] on input "Yes" at bounding box center [83, 97] width 4 height 4
radio input "true"
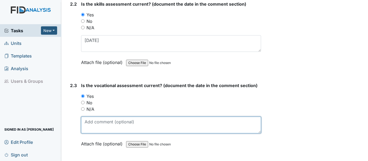
click at [103, 122] on textarea at bounding box center [171, 125] width 180 height 17
paste textarea "7/10/25"
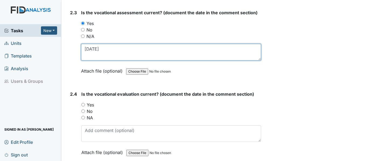
scroll to position [727, 0]
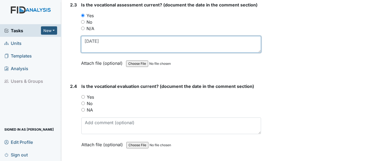
type textarea "7/10/25"
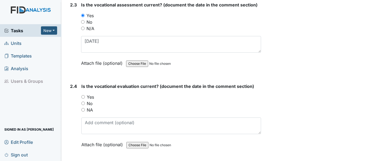
click at [83, 97] on input "Yes" at bounding box center [83, 97] width 4 height 4
radio input "true"
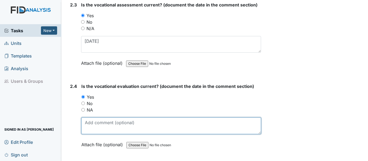
click at [103, 124] on textarea at bounding box center [171, 126] width 180 height 17
paste textarea "7/10/25"
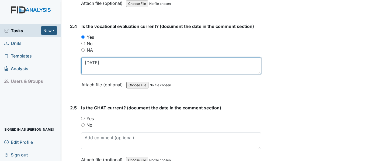
scroll to position [808, 0]
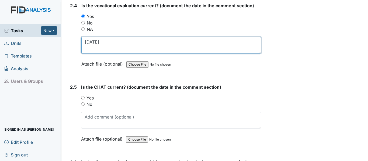
type textarea "7/10/25"
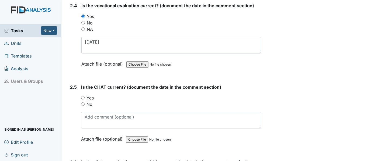
click at [82, 97] on input "Yes" at bounding box center [83, 98] width 4 height 4
radio input "true"
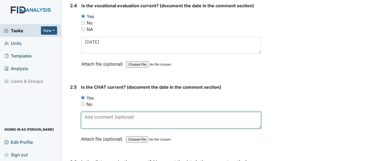
click at [99, 117] on textarea at bounding box center [171, 120] width 180 height 17
paste textarea "7/10/25"
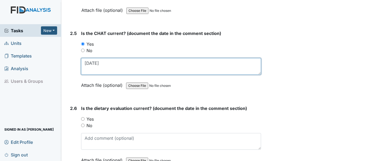
scroll to position [889, 0]
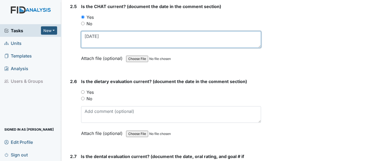
type textarea "7/10/25"
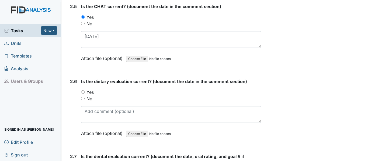
click at [84, 92] on input "Yes" at bounding box center [83, 92] width 4 height 4
radio input "true"
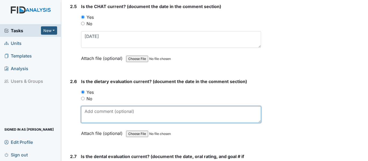
click at [96, 114] on textarea at bounding box center [171, 114] width 180 height 17
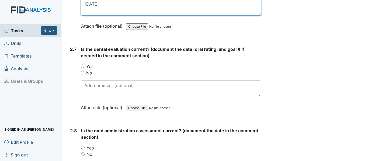
scroll to position [996, 0]
type textarea "8/26/24"
click at [82, 66] on input "Yes" at bounding box center [83, 66] width 4 height 4
radio input "true"
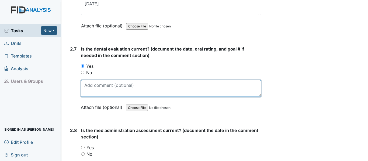
click at [108, 92] on textarea at bounding box center [171, 88] width 180 height 17
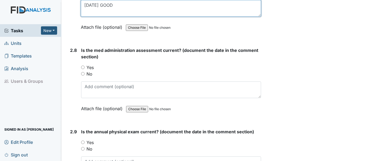
scroll to position [1077, 0]
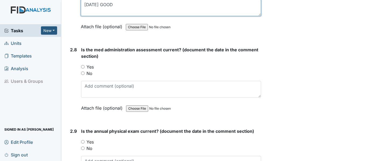
type textarea "10/1/24 GOOD"
click at [83, 67] on input "Yes" at bounding box center [83, 67] width 4 height 4
radio input "true"
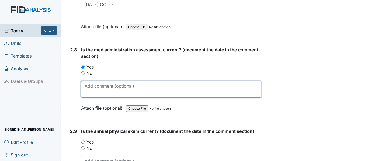
click at [97, 90] on textarea at bounding box center [171, 89] width 180 height 17
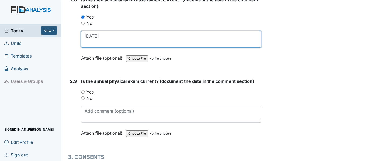
scroll to position [1131, 0]
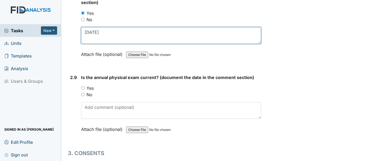
type textarea "4/28/25"
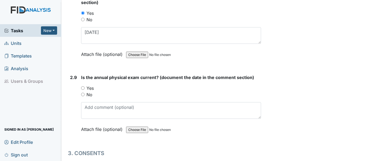
click at [86, 88] on div "Yes" at bounding box center [171, 88] width 180 height 6
click at [83, 89] on input "Yes" at bounding box center [83, 88] width 4 height 4
radio input "true"
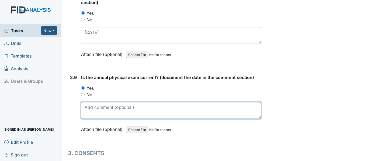
click at [102, 109] on textarea at bounding box center [171, 110] width 180 height 17
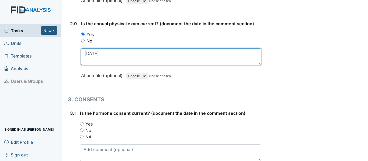
scroll to position [1239, 0]
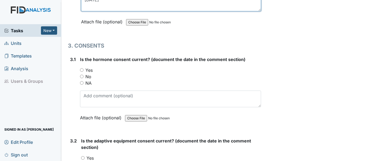
type textarea "9/3/24"
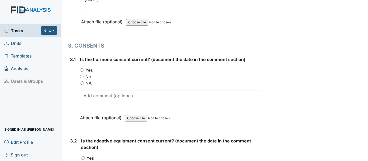
click at [81, 82] on input "NA" at bounding box center [82, 83] width 4 height 4
radio input "true"
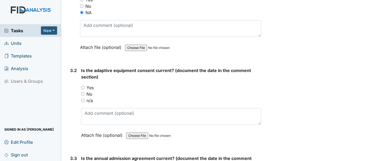
scroll to position [1319, 0]
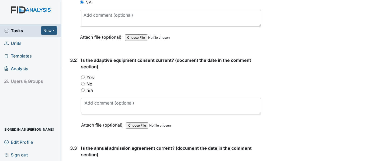
click at [84, 78] on input "Yes" at bounding box center [83, 78] width 4 height 4
radio input "true"
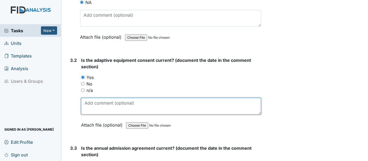
click at [103, 102] on textarea at bounding box center [171, 106] width 180 height 17
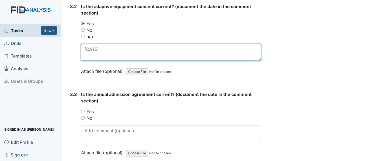
scroll to position [1427, 0]
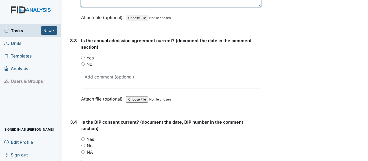
type textarea "3/17/25"
click at [83, 58] on input "Yes" at bounding box center [83, 58] width 4 height 4
radio input "true"
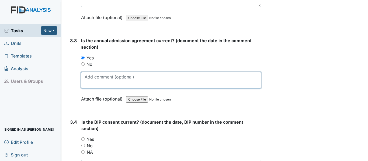
click at [96, 78] on textarea at bounding box center [171, 80] width 180 height 17
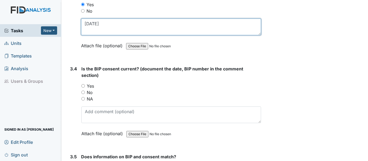
scroll to position [1481, 0]
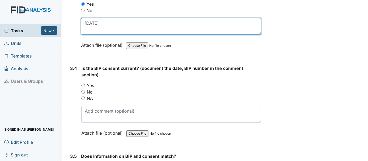
type textarea "2/27/25"
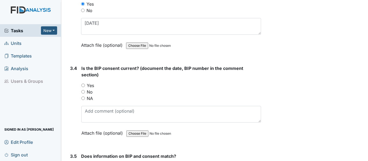
click at [83, 86] on input "Yes" at bounding box center [83, 86] width 4 height 4
radio input "true"
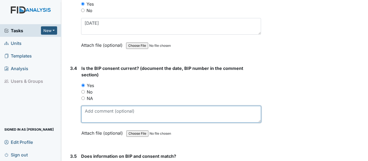
click at [102, 112] on textarea at bounding box center [171, 114] width 180 height 17
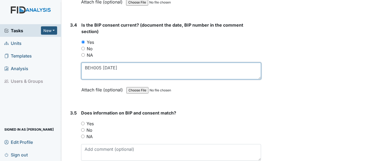
scroll to position [1535, 0]
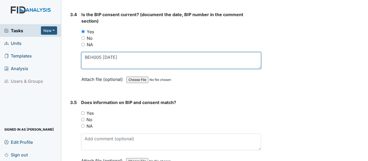
type textarea "BEH005 8/21/25"
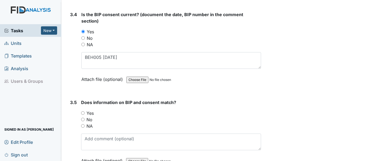
click at [83, 113] on input "Yes" at bounding box center [83, 113] width 4 height 4
radio input "true"
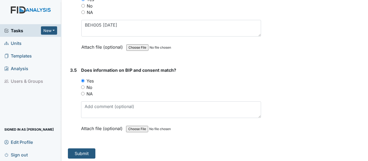
scroll to position [1569, 0]
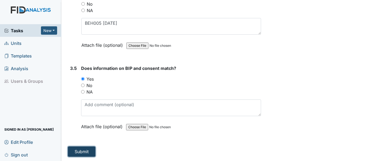
click at [92, 153] on button "Submit" at bounding box center [81, 152] width 27 height 10
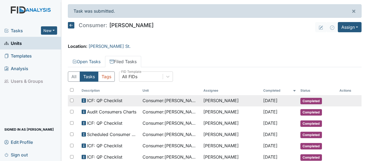
click at [217, 102] on td "[PERSON_NAME]" at bounding box center [231, 100] width 60 height 11
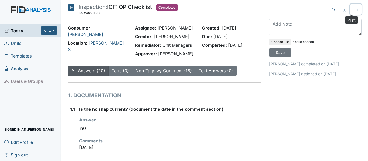
click at [354, 8] on icon at bounding box center [356, 10] width 4 height 4
click at [69, 8] on icon at bounding box center [71, 7] width 6 height 6
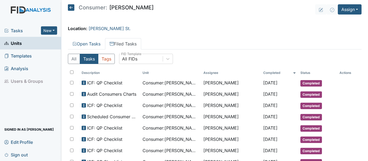
click at [69, 8] on icon at bounding box center [71, 7] width 6 height 6
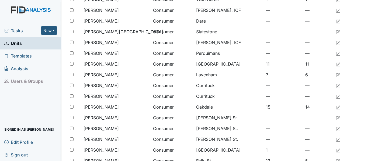
scroll to position [269, 0]
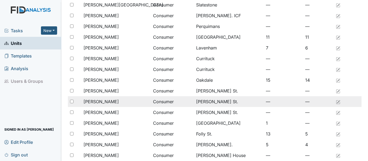
click at [116, 101] on span "[PERSON_NAME]" at bounding box center [100, 102] width 35 height 6
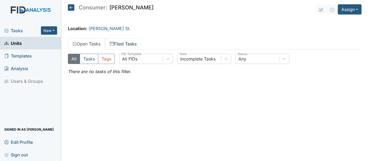
click at [134, 43] on link "Filed Tasks" at bounding box center [123, 43] width 36 height 11
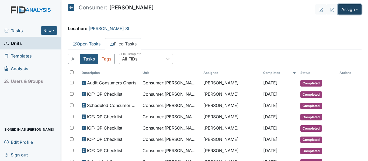
click at [339, 9] on button "Assign" at bounding box center [350, 9] width 24 height 10
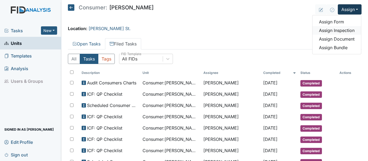
click at [342, 31] on link "Assign Inspection" at bounding box center [336, 30] width 48 height 9
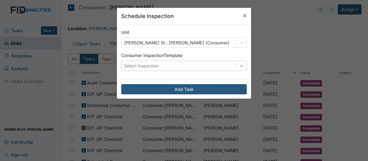
drag, startPoint x: 242, startPoint y: 67, endPoint x: 239, endPoint y: 68, distance: 3.9
click at [242, 67] on div at bounding box center [242, 66] width 10 height 10
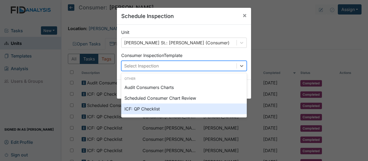
click at [132, 111] on div "ICF: QP Checklist" at bounding box center [183, 109] width 125 height 11
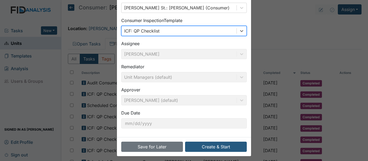
scroll to position [38, 0]
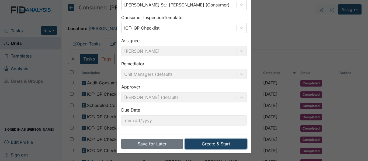
click at [208, 144] on button "Create & Start" at bounding box center [216, 144] width 62 height 10
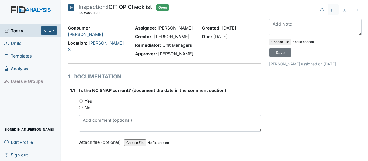
click at [79, 100] on input "Yes" at bounding box center [81, 101] width 4 height 4
radio input "true"
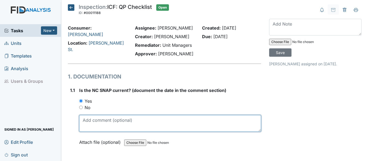
click at [111, 121] on textarea at bounding box center [170, 123] width 182 height 17
drag, startPoint x: 82, startPoint y: 120, endPoint x: 101, endPoint y: 119, distance: 18.6
click at [101, 119] on textarea "[DATE]" at bounding box center [170, 123] width 182 height 17
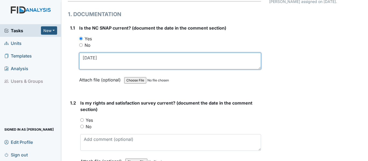
scroll to position [81, 0]
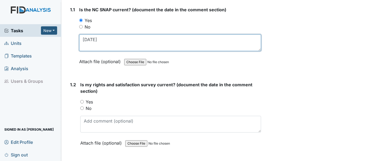
type textarea "11/12/24"
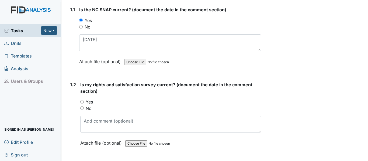
drag, startPoint x: 82, startPoint y: 101, endPoint x: 91, endPoint y: 111, distance: 13.5
click at [82, 101] on input "Yes" at bounding box center [82, 102] width 4 height 4
radio input "true"
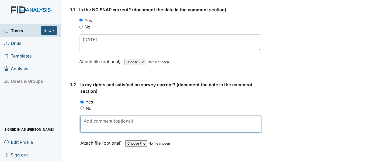
click at [97, 124] on textarea at bounding box center [170, 124] width 181 height 17
paste textarea "[DATE]"
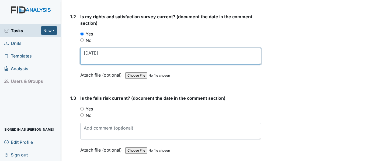
scroll to position [162, 0]
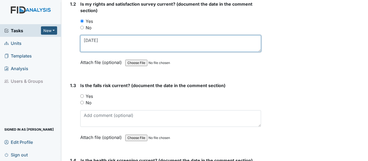
type textarea "[DATE]"
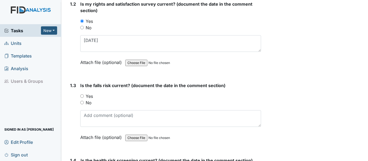
click at [82, 96] on input "Yes" at bounding box center [82, 97] width 4 height 4
radio input "true"
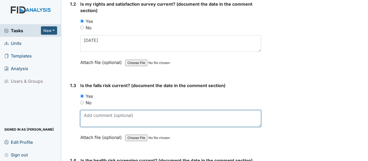
click at [102, 118] on textarea at bounding box center [170, 118] width 181 height 17
paste textarea "11/12/24"
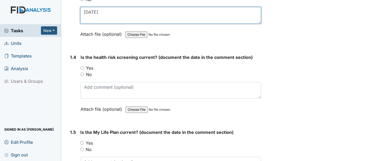
scroll to position [269, 0]
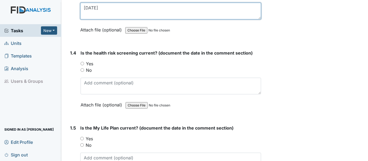
type textarea "11/12/24"
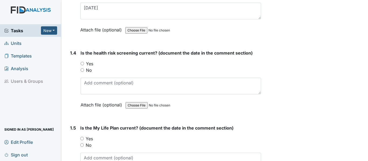
click at [82, 63] on input "Yes" at bounding box center [83, 64] width 4 height 4
radio input "true"
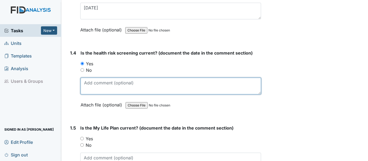
click at [102, 83] on textarea at bounding box center [171, 86] width 180 height 17
paste textarea "[DATE]"
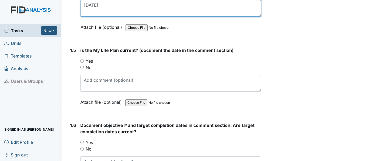
scroll to position [350, 0]
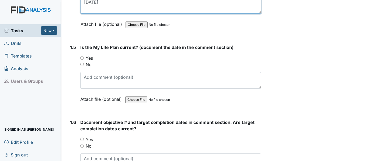
type textarea "[DATE]"
click at [82, 59] on input "Yes" at bounding box center [82, 58] width 4 height 4
radio input "true"
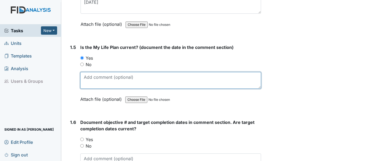
click at [96, 80] on textarea at bounding box center [170, 80] width 181 height 17
paste textarea "[DATE]"
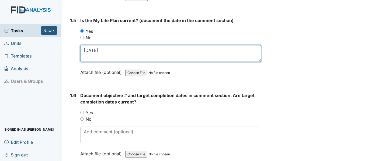
type textarea "[DATE]"
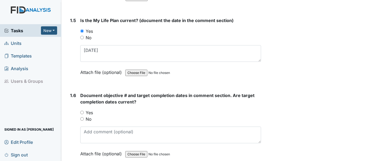
click at [82, 112] on input "Yes" at bounding box center [82, 113] width 4 height 4
radio input "true"
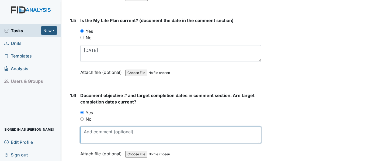
click at [95, 132] on textarea at bounding box center [170, 135] width 181 height 17
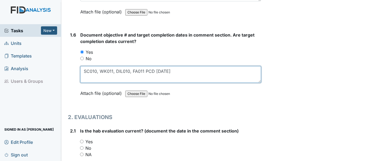
scroll to position [458, 0]
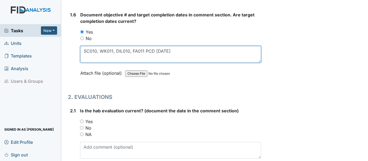
type textarea "SC010, WK011, DIL010, FA011 PCD 7/31/26"
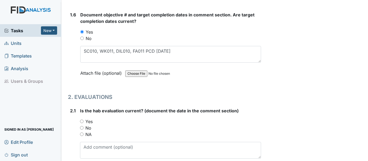
click at [82, 120] on input "Yes" at bounding box center [82, 122] width 4 height 4
radio input "true"
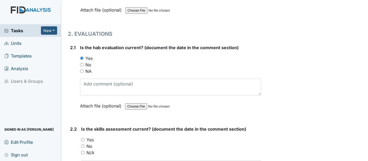
scroll to position [539, 0]
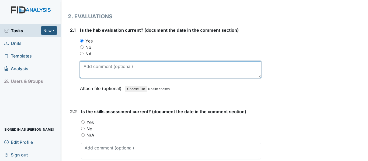
click at [110, 68] on textarea at bounding box center [170, 69] width 181 height 17
paste textarea "11/12/24"
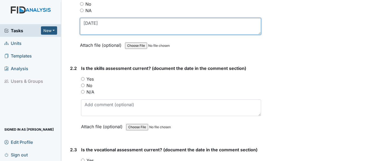
scroll to position [592, 0]
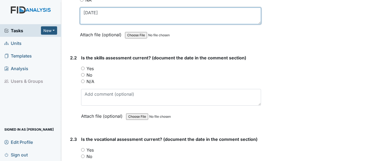
type textarea "11/12/24"
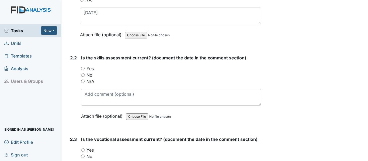
click at [83, 68] on input "Yes" at bounding box center [83, 69] width 4 height 4
radio input "true"
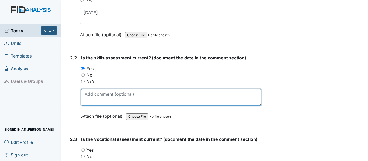
click at [98, 96] on textarea at bounding box center [171, 97] width 180 height 17
paste textarea "11/12/24"
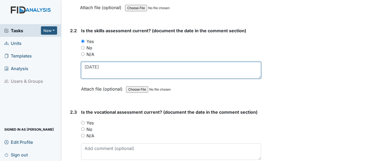
scroll to position [646, 0]
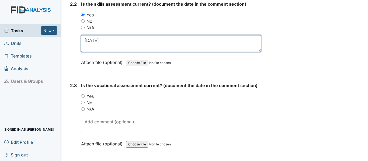
type textarea "11/12/24"
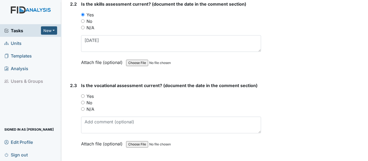
click at [83, 96] on input "Yes" at bounding box center [83, 97] width 4 height 4
radio input "true"
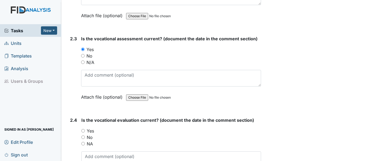
scroll to position [700, 0]
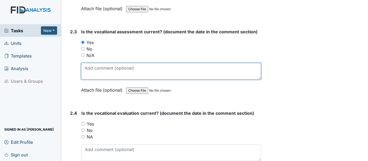
click at [97, 69] on textarea at bounding box center [171, 71] width 180 height 17
paste textarea "11/12/24"
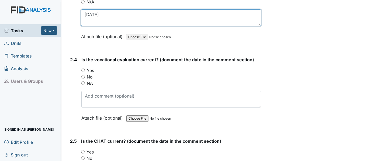
scroll to position [754, 0]
type textarea "11/12/24"
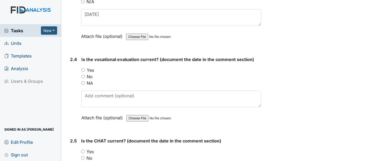
click at [82, 71] on input "Yes" at bounding box center [83, 70] width 4 height 4
radio input "true"
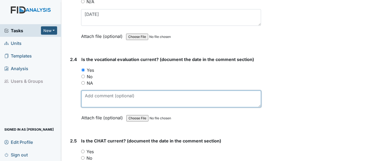
click at [118, 100] on textarea at bounding box center [171, 99] width 180 height 17
paste textarea "11/12/24"
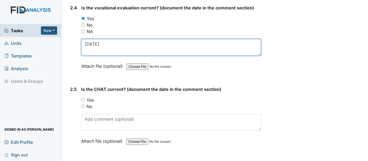
scroll to position [808, 0]
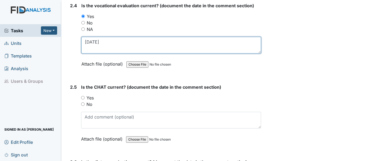
type textarea "11/12/24"
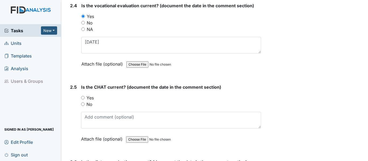
click at [83, 98] on input "Yes" at bounding box center [83, 98] width 4 height 4
radio input "true"
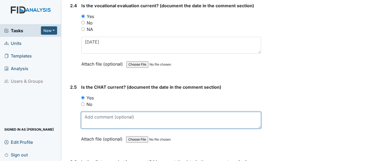
click at [100, 120] on textarea at bounding box center [171, 120] width 180 height 17
paste textarea "11/12/24"
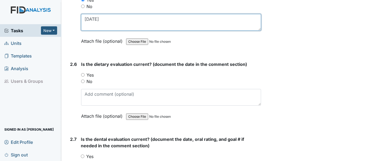
scroll to position [916, 0]
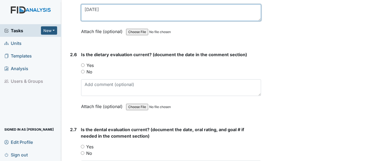
type textarea "11/12/24"
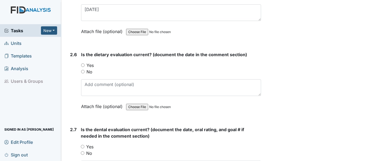
click at [84, 66] on input "Yes" at bounding box center [83, 66] width 4 height 4
radio input "true"
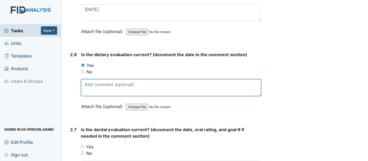
click at [105, 90] on textarea at bounding box center [171, 87] width 180 height 17
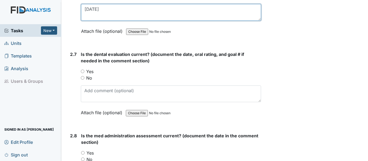
scroll to position [996, 0]
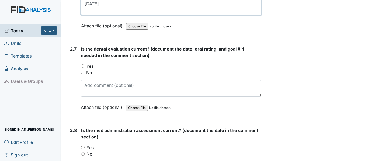
type textarea "2/26/25"
click at [82, 67] on input "Yes" at bounding box center [83, 66] width 4 height 4
radio input "true"
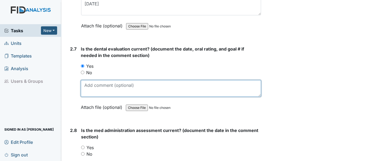
click at [96, 89] on textarea at bounding box center [171, 88] width 180 height 17
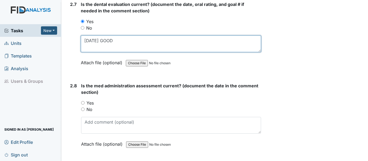
scroll to position [1050, 0]
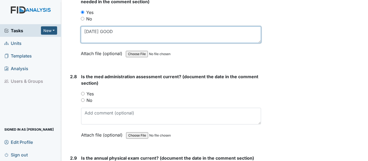
type textarea "3/31/25 GOOD"
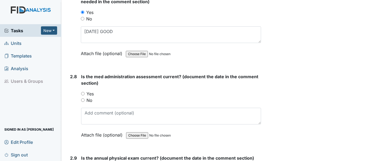
click at [82, 93] on input "Yes" at bounding box center [83, 94] width 4 height 4
radio input "true"
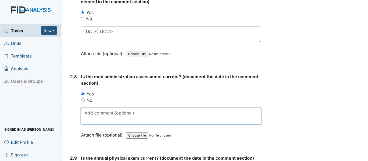
click at [116, 118] on textarea at bounding box center [171, 116] width 180 height 17
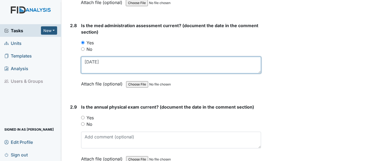
scroll to position [1104, 0]
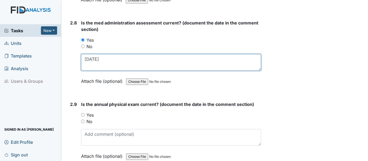
type textarea "4/28/25"
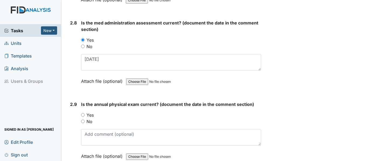
click at [83, 115] on input "Yes" at bounding box center [83, 115] width 4 height 4
radio input "true"
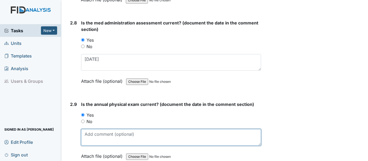
click at [102, 140] on textarea at bounding box center [171, 137] width 180 height 17
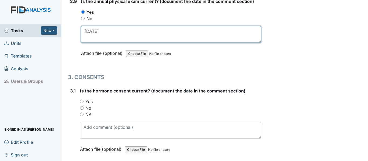
scroll to position [1212, 0]
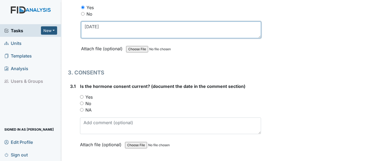
type textarea "9/3/24"
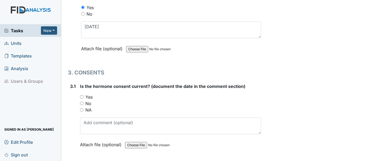
click at [82, 111] on input "NA" at bounding box center [82, 110] width 4 height 4
radio input "true"
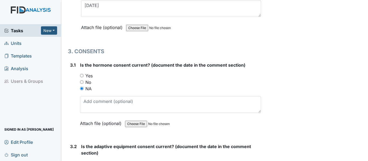
scroll to position [1266, 0]
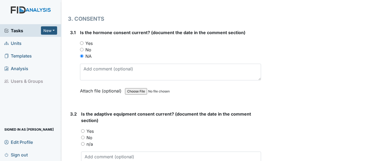
click at [83, 144] on input "n/a" at bounding box center [83, 144] width 4 height 4
radio input "true"
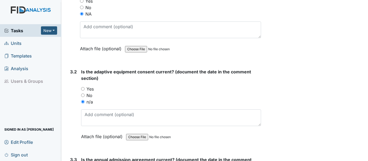
scroll to position [1319, 0]
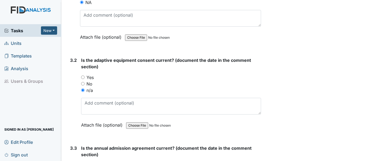
click at [83, 77] on input "Yes" at bounding box center [83, 78] width 4 height 4
radio input "true"
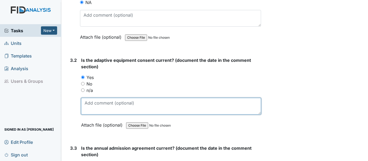
click at [105, 107] on textarea at bounding box center [171, 106] width 180 height 17
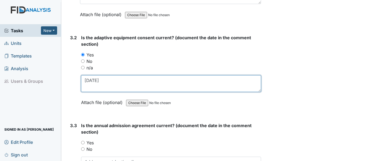
scroll to position [1373, 0]
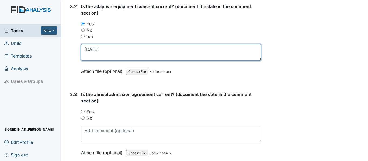
type textarea "1/13/25"
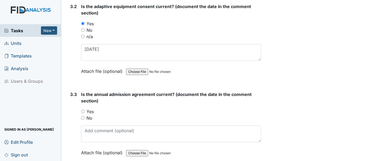
click at [83, 112] on input "Yes" at bounding box center [83, 112] width 4 height 4
radio input "true"
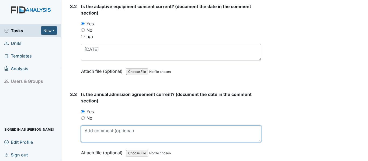
click at [96, 133] on textarea at bounding box center [171, 134] width 180 height 17
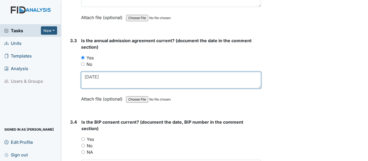
scroll to position [1454, 0]
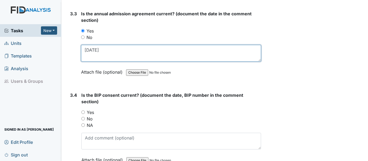
type textarea "1/13/25"
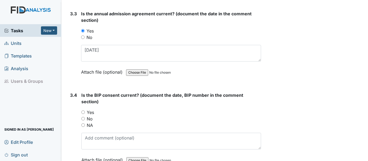
click at [83, 114] on input "Yes" at bounding box center [83, 113] width 4 height 4
radio input "true"
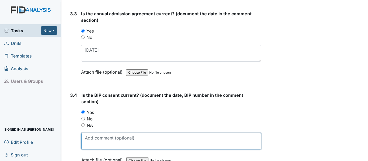
click at [107, 140] on textarea at bounding box center [171, 141] width 180 height 17
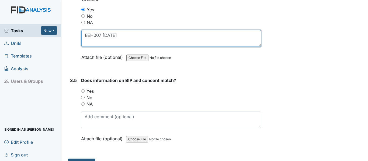
scroll to position [1562, 0]
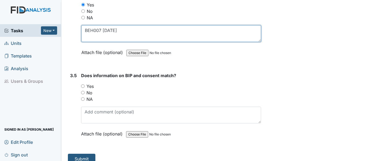
type textarea "BEH007 4/25/25"
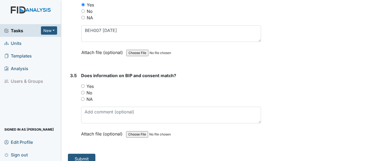
click at [82, 86] on input "Yes" at bounding box center [83, 87] width 4 height 4
radio input "true"
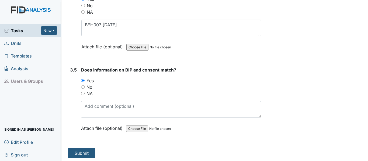
scroll to position [1569, 0]
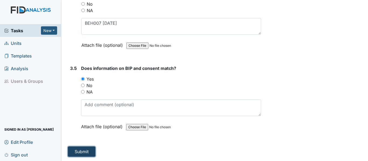
click at [89, 150] on button "Submit" at bounding box center [81, 152] width 27 height 10
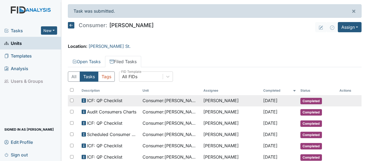
click at [182, 102] on span "Consumer : Romkema, Craig" at bounding box center [170, 100] width 57 height 6
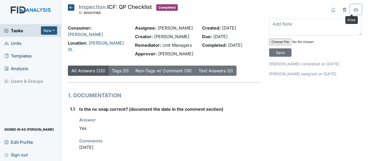
click at [354, 9] on icon at bounding box center [356, 10] width 4 height 4
click at [70, 7] on icon at bounding box center [71, 7] width 6 height 6
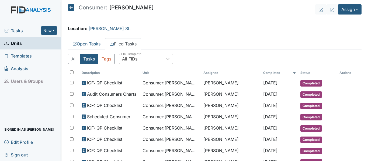
click at [71, 7] on icon at bounding box center [71, 7] width 6 height 6
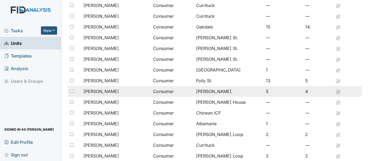
scroll to position [323, 0]
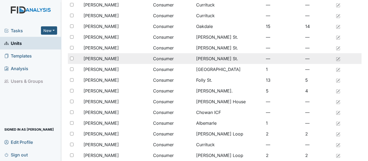
click at [117, 58] on span "[PERSON_NAME]" at bounding box center [100, 58] width 35 height 6
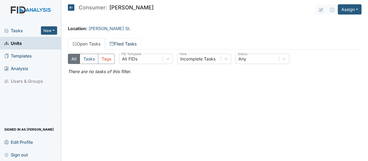
click at [123, 43] on link "Filed Tasks" at bounding box center [123, 43] width 36 height 11
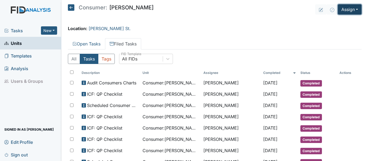
click at [344, 10] on button "Assign" at bounding box center [350, 9] width 24 height 10
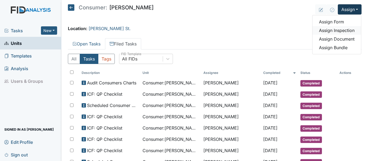
click at [345, 30] on link "Assign Inspection" at bounding box center [336, 30] width 48 height 9
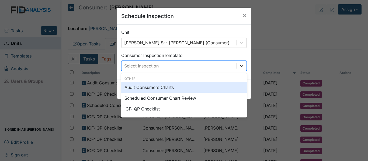
click at [240, 67] on icon at bounding box center [241, 66] width 3 height 2
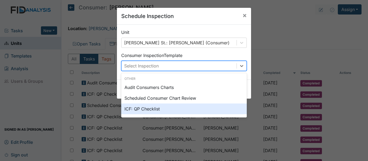
click at [138, 109] on div "ICF: QP Checklist" at bounding box center [183, 109] width 125 height 11
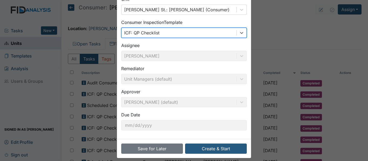
scroll to position [38, 0]
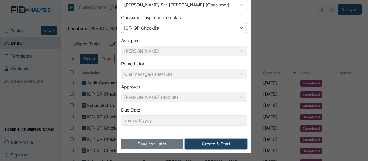
click at [210, 142] on button "Create & Start" at bounding box center [216, 144] width 62 height 10
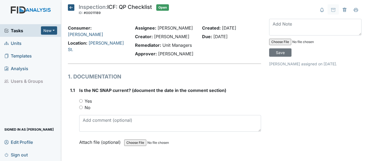
click at [81, 100] on input "Yes" at bounding box center [81, 101] width 4 height 4
radio input "true"
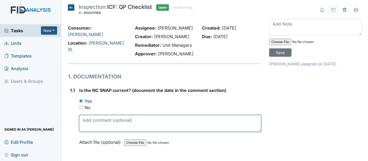
click at [104, 123] on textarea at bounding box center [170, 123] width 182 height 17
drag, startPoint x: 96, startPoint y: 120, endPoint x: 103, endPoint y: 120, distance: 7.3
click at [103, 120] on textarea "[DATE]" at bounding box center [170, 123] width 182 height 17
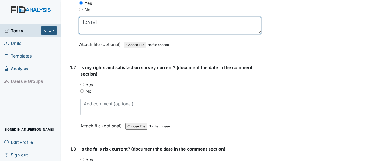
scroll to position [108, 0]
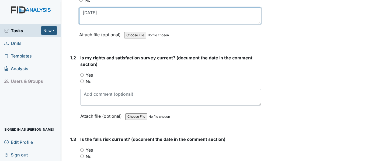
type textarea "11/12/24"
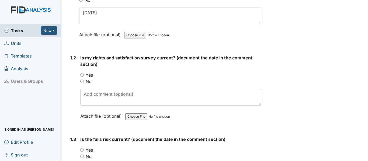
drag, startPoint x: 81, startPoint y: 75, endPoint x: 87, endPoint y: 75, distance: 6.5
click at [81, 75] on input "Yes" at bounding box center [82, 75] width 4 height 4
radio input "true"
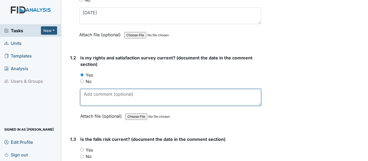
click at [103, 98] on textarea at bounding box center [170, 97] width 181 height 17
paste textarea "11/12/24"
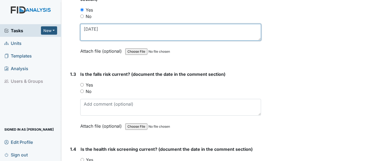
scroll to position [188, 0]
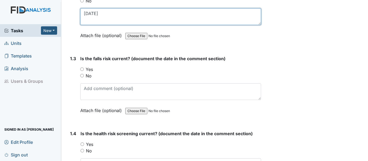
type textarea "11/12/24"
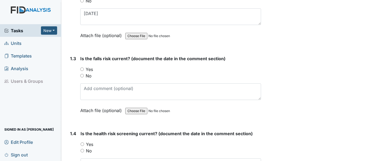
click at [83, 70] on input "Yes" at bounding box center [82, 70] width 4 height 4
radio input "true"
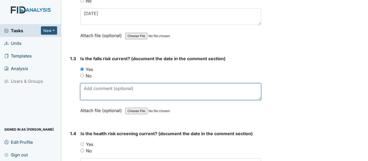
click at [105, 96] on textarea at bounding box center [170, 91] width 181 height 17
paste textarea "[DATE]"
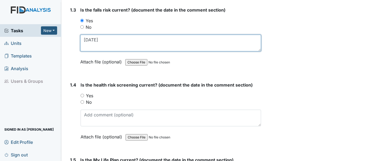
scroll to position [269, 0]
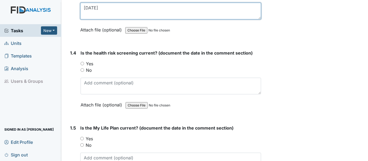
type textarea "[DATE]"
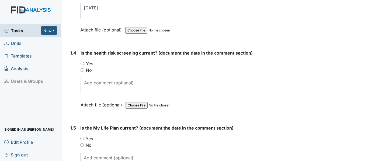
click at [83, 64] on input "Yes" at bounding box center [83, 64] width 4 height 4
radio input "true"
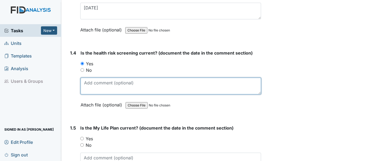
click at [98, 88] on textarea at bounding box center [171, 86] width 180 height 17
paste textarea "[DATE]"
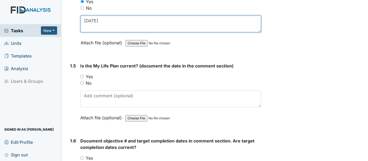
scroll to position [350, 0]
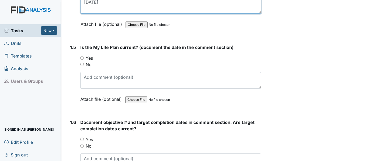
type textarea "[DATE]"
click at [81, 57] on input "Yes" at bounding box center [82, 58] width 4 height 4
radio input "true"
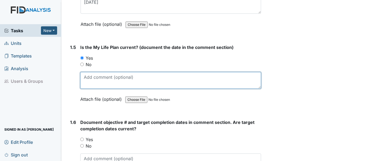
click at [102, 76] on textarea at bounding box center [170, 80] width 181 height 17
paste textarea "[DATE]"
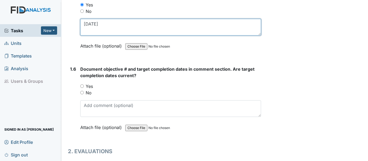
scroll to position [404, 0]
type textarea "[DATE]"
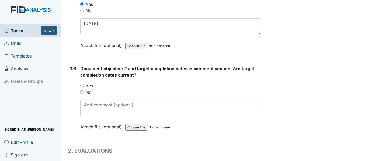
click at [82, 86] on input "Yes" at bounding box center [82, 86] width 4 height 4
radio input "true"
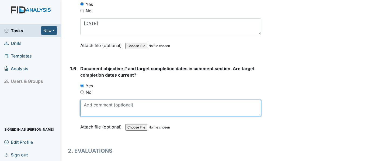
click at [105, 105] on textarea at bounding box center [170, 108] width 181 height 17
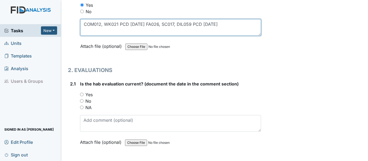
scroll to position [512, 0]
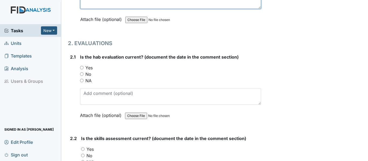
type textarea "COM012, WK021 PCD [DATE] FA026, SC017, DIL059 PCD [DATE]"
click at [82, 68] on input "Yes" at bounding box center [82, 68] width 4 height 4
radio input "true"
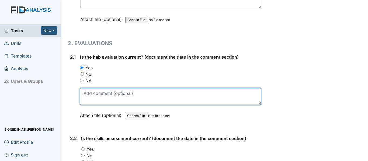
click at [93, 92] on textarea at bounding box center [170, 96] width 181 height 17
paste textarea "[DATE]"
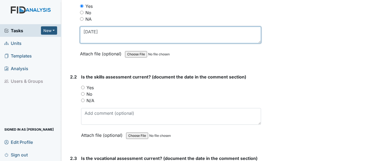
scroll to position [592, 0]
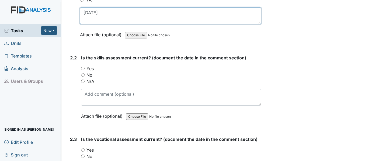
type textarea "[DATE]"
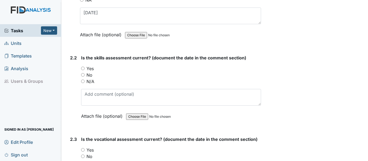
click at [84, 68] on input "Yes" at bounding box center [83, 69] width 4 height 4
radio input "true"
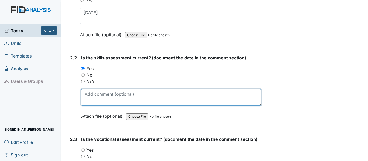
click at [96, 95] on textarea at bounding box center [171, 97] width 180 height 17
paste textarea "11/12/24"
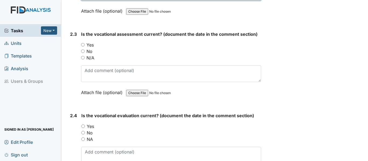
scroll to position [700, 0]
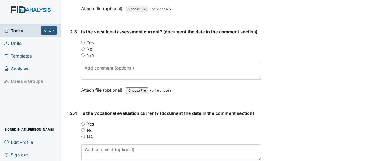
type textarea "[DATE]"
click at [83, 42] on input "Yes" at bounding box center [83, 43] width 4 height 4
radio input "true"
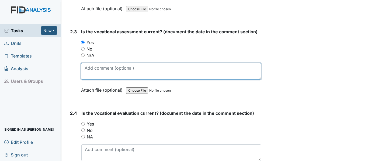
click at [96, 70] on textarea at bounding box center [171, 71] width 180 height 17
paste textarea "11/12/24"
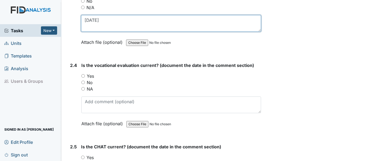
scroll to position [754, 0]
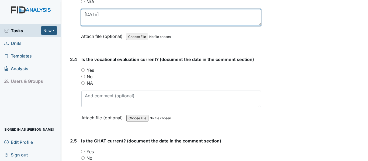
type textarea "11/12/24"
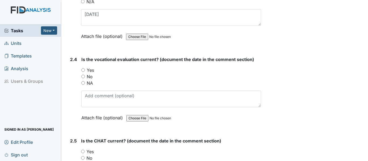
click at [83, 70] on input "Yes" at bounding box center [83, 70] width 4 height 4
radio input "true"
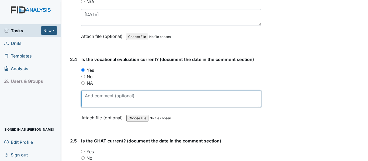
click at [110, 98] on textarea at bounding box center [171, 99] width 180 height 17
paste textarea "11/12/24"
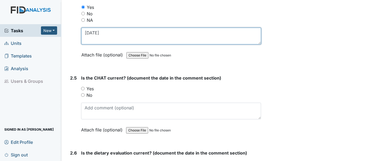
scroll to position [835, 0]
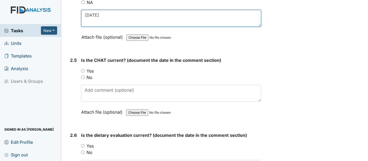
type textarea "11/12/24"
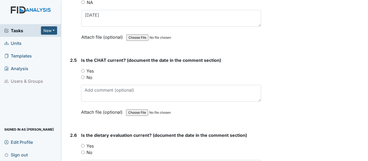
click at [82, 69] on input "Yes" at bounding box center [83, 71] width 4 height 4
radio input "true"
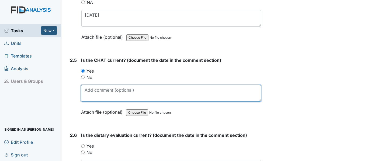
click at [96, 93] on textarea at bounding box center [171, 93] width 180 height 17
paste textarea "11/12/24"
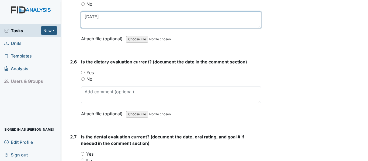
scroll to position [916, 0]
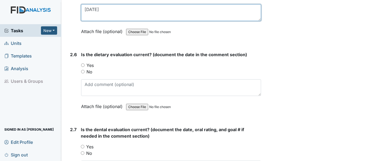
type textarea "11/12/24"
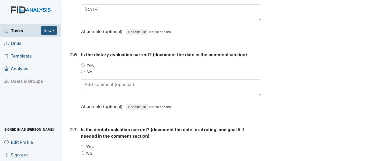
click at [83, 64] on input "Yes" at bounding box center [83, 66] width 4 height 4
radio input "true"
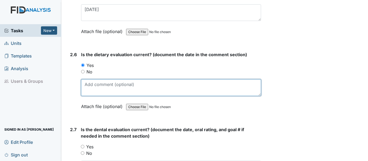
click at [98, 87] on textarea at bounding box center [171, 87] width 180 height 17
paste textarea "11/12/24"
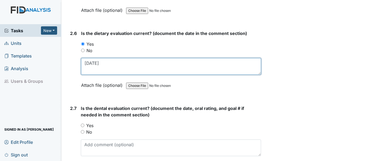
scroll to position [969, 0]
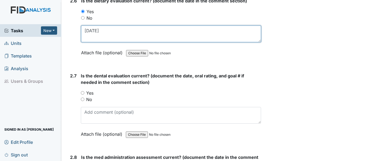
type textarea "11/12/24"
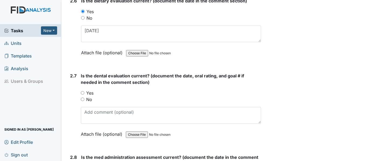
click at [83, 92] on input "Yes" at bounding box center [83, 93] width 4 height 4
radio input "true"
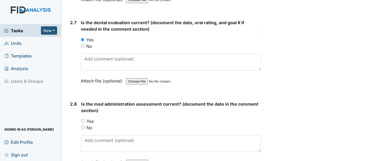
scroll to position [1023, 0]
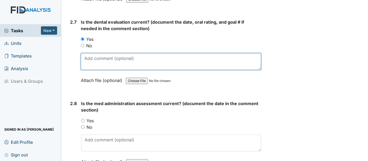
click at [104, 60] on textarea at bounding box center [171, 61] width 180 height 17
paste textarea "11/12/24"
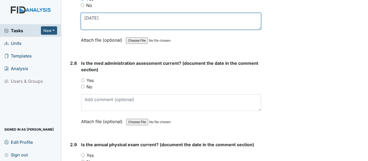
scroll to position [1077, 0]
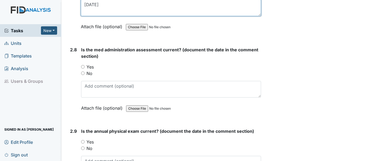
type textarea "11/12/24"
click at [83, 67] on input "Yes" at bounding box center [83, 67] width 4 height 4
radio input "true"
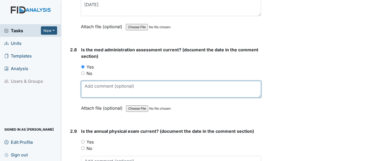
click at [99, 91] on textarea at bounding box center [171, 89] width 180 height 17
type textarea "6"
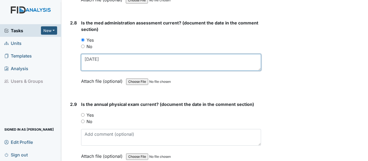
scroll to position [1158, 0]
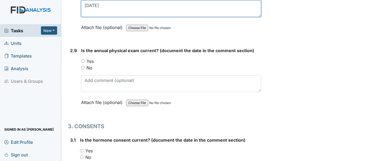
type textarea "7/25/25"
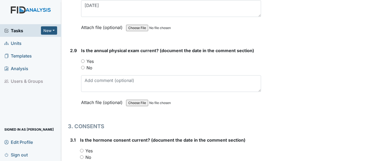
click at [83, 62] on input "Yes" at bounding box center [83, 62] width 4 height 4
radio input "true"
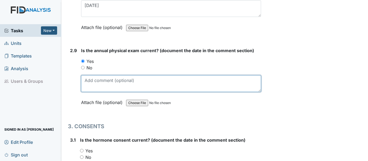
click at [108, 86] on textarea at bounding box center [171, 83] width 180 height 17
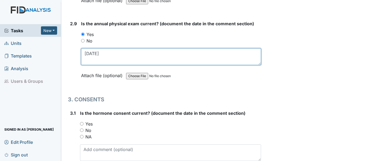
scroll to position [1212, 0]
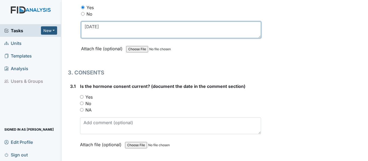
type textarea "6/16/25"
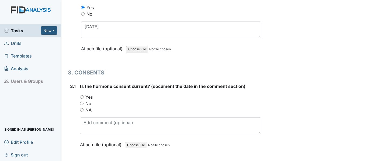
click at [82, 109] on input "NA" at bounding box center [82, 110] width 4 height 4
radio input "true"
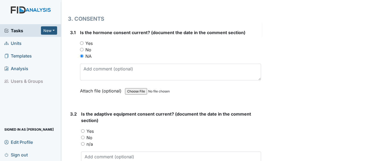
scroll to position [1293, 0]
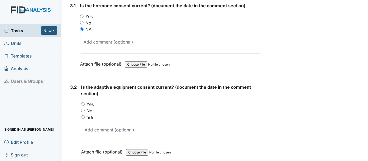
click at [83, 104] on input "Yes" at bounding box center [83, 105] width 4 height 4
radio input "true"
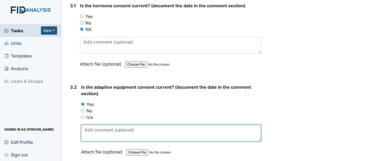
click at [96, 133] on textarea at bounding box center [171, 133] width 180 height 17
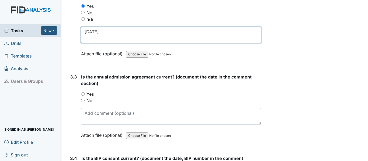
scroll to position [1400, 0]
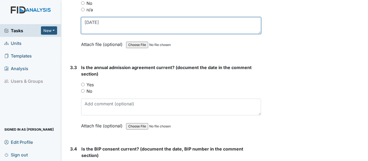
type textarea "10/13/24"
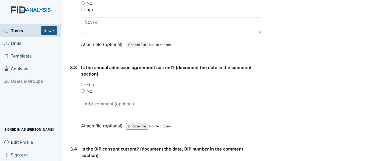
click at [85, 84] on div "Yes" at bounding box center [171, 85] width 180 height 6
click at [84, 86] on input "Yes" at bounding box center [83, 85] width 4 height 4
radio input "true"
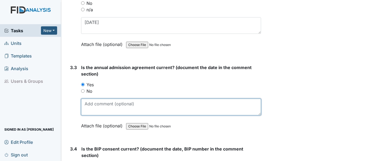
click at [98, 107] on textarea at bounding box center [171, 107] width 180 height 17
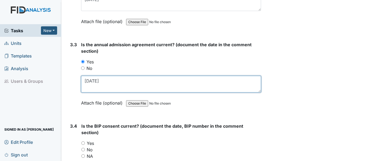
scroll to position [1481, 0]
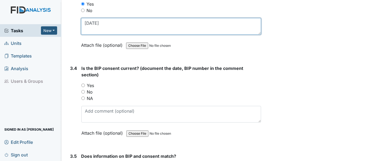
type textarea "4/25/25"
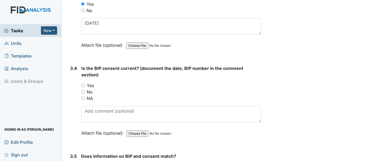
click at [83, 86] on input "Yes" at bounding box center [83, 86] width 4 height 4
radio input "true"
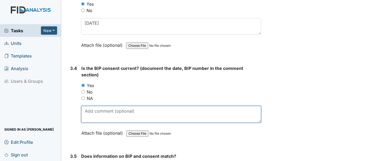
click at [102, 114] on textarea at bounding box center [171, 114] width 180 height 17
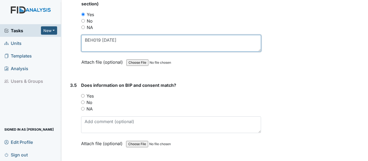
scroll to position [1562, 0]
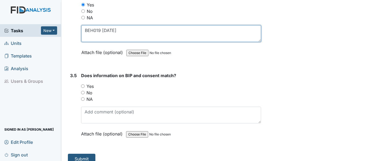
type textarea "BEH019 4/25/25"
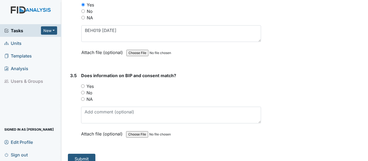
click at [83, 86] on input "Yes" at bounding box center [83, 87] width 4 height 4
radio input "true"
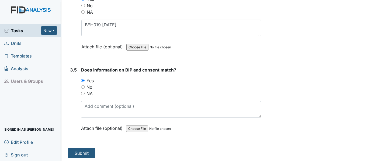
scroll to position [1569, 0]
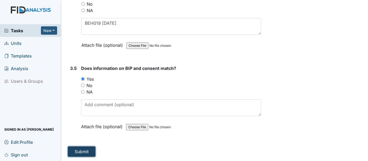
click at [86, 152] on button "Submit" at bounding box center [81, 152] width 27 height 10
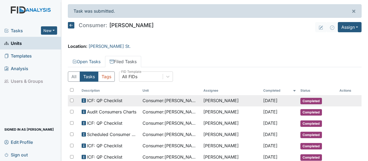
click at [215, 100] on td "[PERSON_NAME]" at bounding box center [231, 100] width 60 height 11
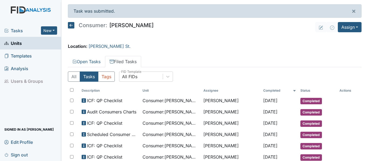
click at [70, 24] on icon at bounding box center [71, 25] width 6 height 6
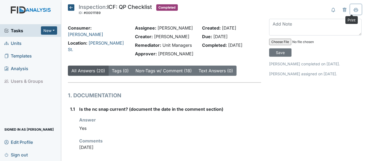
click at [354, 9] on icon at bounding box center [356, 10] width 4 height 4
click at [69, 6] on icon at bounding box center [71, 7] width 6 height 6
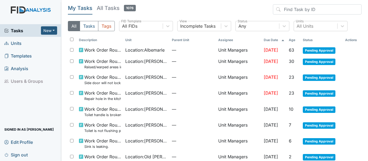
click at [19, 43] on span "Units" at bounding box center [12, 43] width 17 height 8
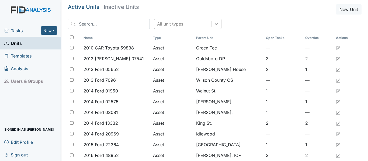
click at [211, 25] on div at bounding box center [216, 24] width 10 height 10
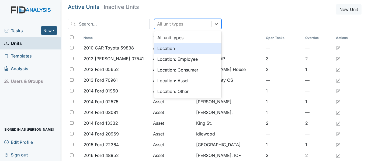
click at [158, 47] on div "Location" at bounding box center [187, 48] width 67 height 11
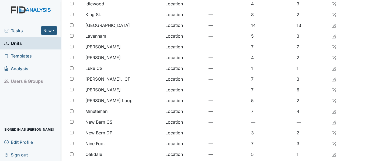
scroll to position [296, 0]
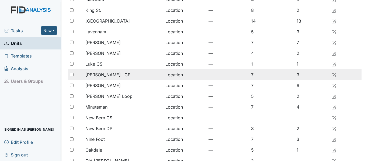
click at [103, 75] on span "[PERSON_NAME]. ICF" at bounding box center [107, 75] width 45 height 6
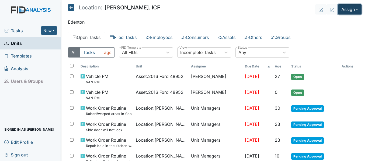
click at [344, 10] on button "Assign" at bounding box center [350, 9] width 24 height 10
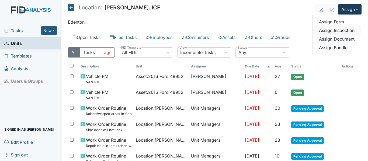
click at [338, 30] on link "Assign Inspection" at bounding box center [336, 30] width 48 height 9
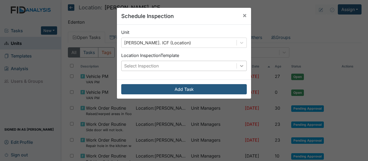
click at [242, 66] on icon at bounding box center [241, 65] width 5 height 5
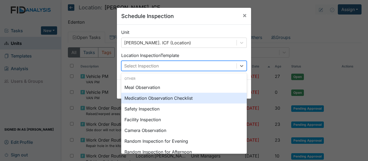
click at [159, 97] on div "Medication Observation Checklist" at bounding box center [183, 98] width 125 height 11
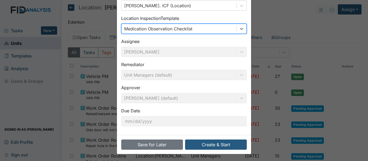
scroll to position [38, 0]
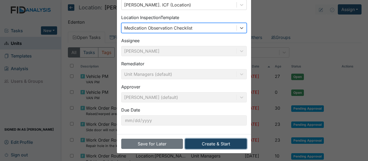
click at [211, 144] on button "Create & Start" at bounding box center [216, 144] width 62 height 10
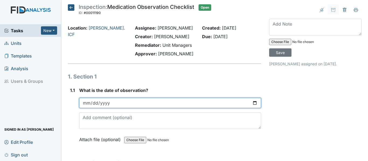
click at [252, 102] on input "date" at bounding box center [170, 103] width 182 height 10
type input "[DATE]"
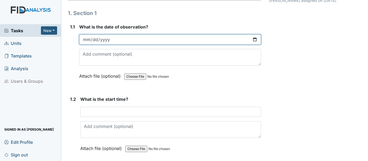
scroll to position [81, 0]
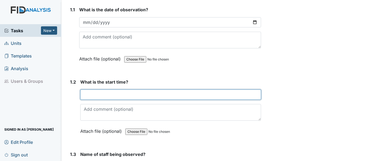
click at [146, 99] on input "text" at bounding box center [170, 95] width 181 height 10
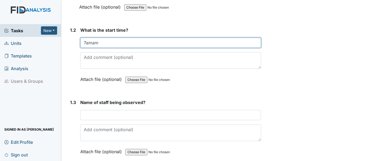
scroll to position [188, 0]
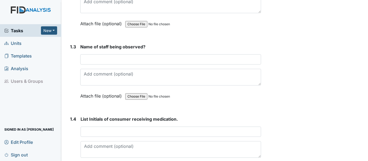
type input "7amam"
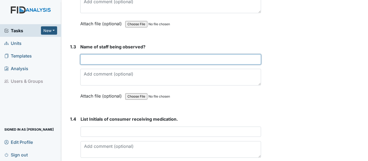
click at [97, 60] on input "text" at bounding box center [170, 59] width 181 height 10
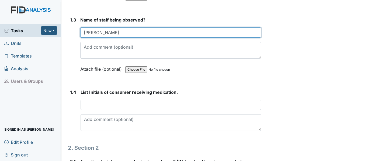
scroll to position [242, 0]
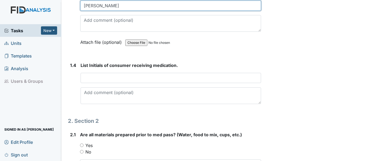
type input "Natalie"
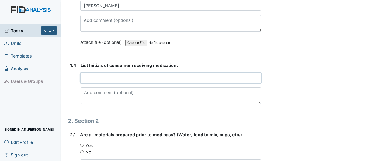
click at [148, 78] on input "text" at bounding box center [171, 78] width 180 height 10
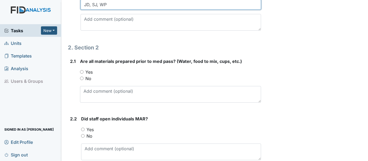
scroll to position [323, 0]
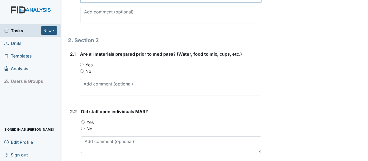
type input "JD, SJ, WP"
click at [81, 65] on input "Yes" at bounding box center [82, 65] width 4 height 4
radio input "true"
click at [83, 122] on input "Yes" at bounding box center [83, 123] width 4 height 4
radio input "true"
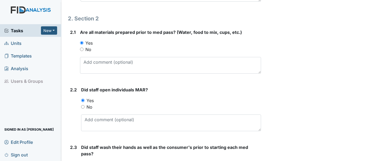
scroll to position [404, 0]
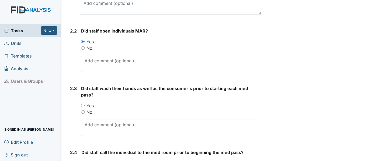
click at [82, 104] on input "Yes" at bounding box center [83, 106] width 4 height 4
radio input "true"
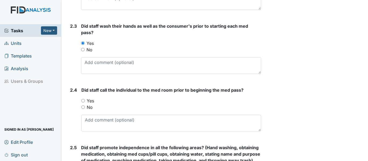
scroll to position [512, 0]
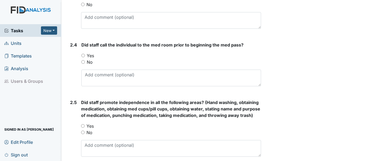
click at [83, 55] on input "Yes" at bounding box center [83, 56] width 4 height 4
radio input "true"
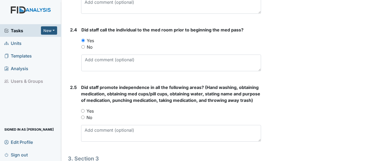
scroll to position [565, 0]
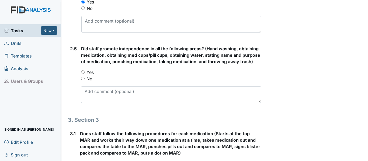
click at [84, 74] on input "Yes" at bounding box center [83, 73] width 4 height 4
radio input "true"
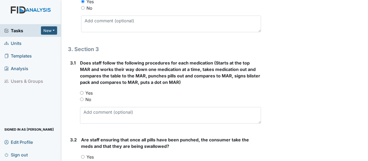
scroll to position [646, 0]
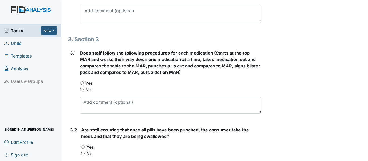
click at [82, 85] on input "Yes" at bounding box center [82, 83] width 4 height 4
radio input "true"
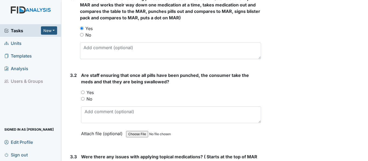
scroll to position [727, 0]
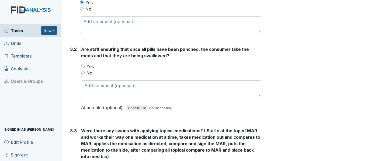
click at [82, 70] on div "Yes" at bounding box center [171, 66] width 180 height 6
click at [82, 68] on input "Yes" at bounding box center [83, 67] width 4 height 4
radio input "true"
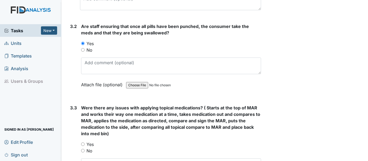
scroll to position [808, 0]
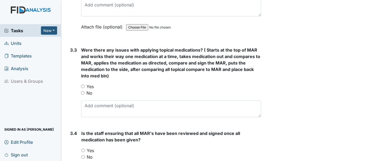
click at [84, 95] on input "No" at bounding box center [83, 93] width 4 height 4
radio input "true"
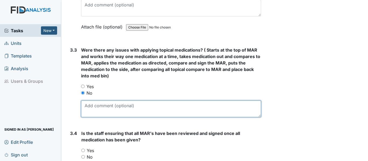
click at [96, 113] on textarea at bounding box center [171, 109] width 180 height 17
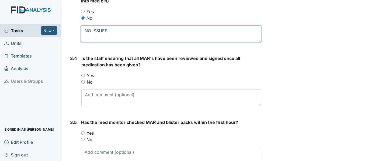
scroll to position [889, 0]
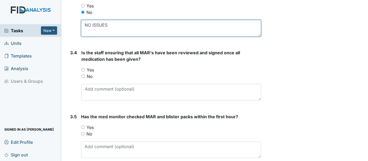
type textarea "NO ISSUES"
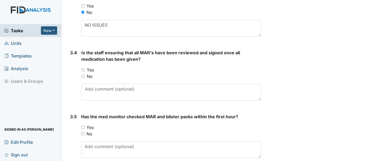
click at [82, 72] on input "Yes" at bounding box center [83, 70] width 4 height 4
radio input "true"
click at [83, 129] on input "Yes" at bounding box center [83, 128] width 4 height 4
radio input "true"
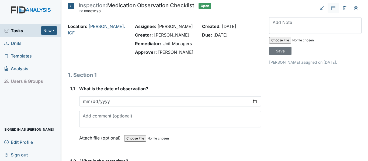
scroll to position [0, 0]
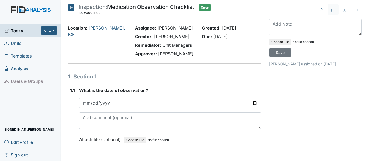
click at [18, 43] on span "Units" at bounding box center [12, 43] width 17 height 8
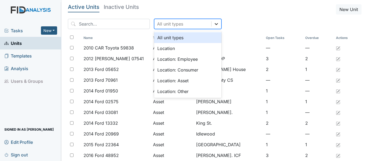
click at [214, 23] on icon at bounding box center [216, 23] width 5 height 5
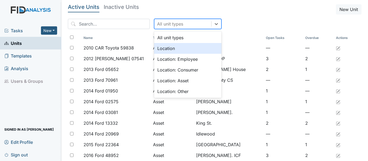
click at [168, 51] on div "Location" at bounding box center [187, 48] width 67 height 11
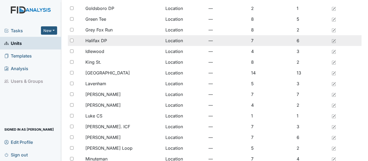
scroll to position [242, 0]
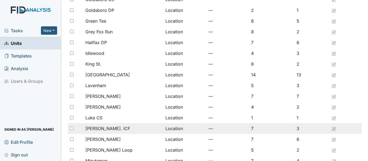
click at [108, 129] on span "Luke St. ICF" at bounding box center [107, 128] width 45 height 6
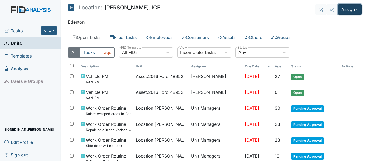
click at [344, 12] on button "Assign" at bounding box center [350, 9] width 24 height 10
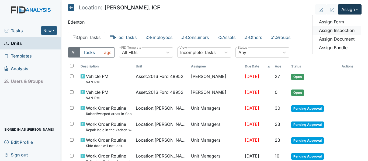
click at [341, 31] on link "Assign Inspection" at bounding box center [336, 30] width 48 height 9
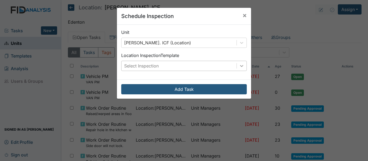
click at [242, 65] on icon at bounding box center [241, 65] width 5 height 5
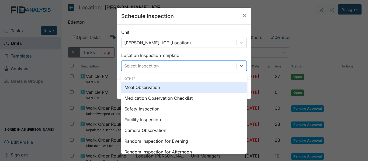
click at [153, 89] on div "Meal Observation" at bounding box center [183, 87] width 125 height 11
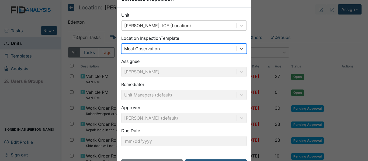
scroll to position [38, 0]
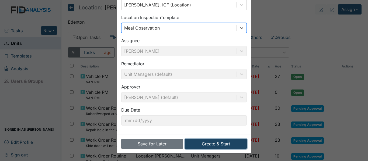
click at [224, 144] on button "Create & Start" at bounding box center [216, 144] width 62 height 10
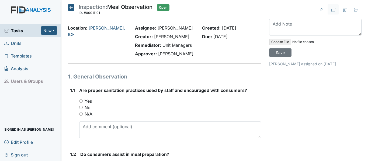
click at [80, 100] on input "Yes" at bounding box center [81, 101] width 4 height 4
radio input "true"
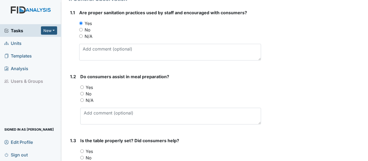
scroll to position [81, 0]
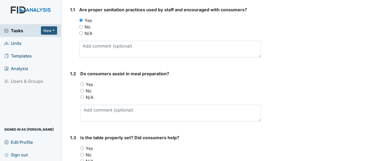
click at [82, 82] on div "Yes" at bounding box center [170, 84] width 181 height 6
click at [82, 85] on input "Yes" at bounding box center [82, 85] width 4 height 4
radio input "true"
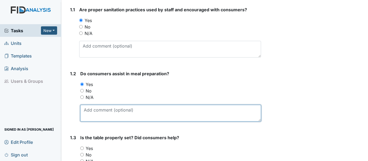
click at [104, 107] on textarea at bounding box center [170, 113] width 181 height 17
type textarea "j"
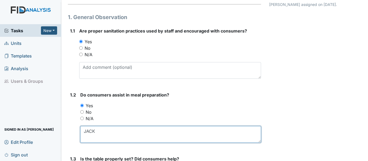
scroll to position [135, 0]
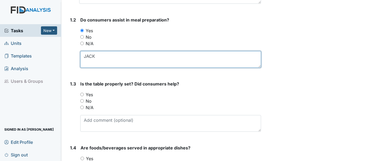
type textarea "JACK"
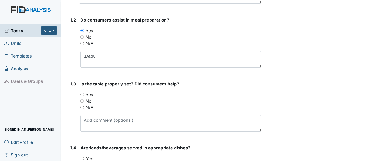
click at [82, 94] on input "Yes" at bounding box center [82, 95] width 4 height 4
radio input "true"
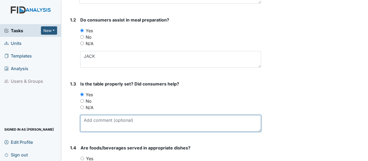
click at [99, 120] on textarea at bounding box center [170, 123] width 181 height 17
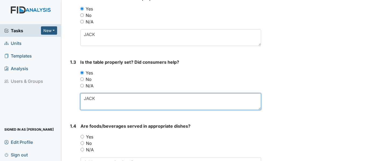
scroll to position [188, 0]
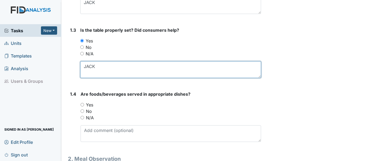
type textarea "JACK"
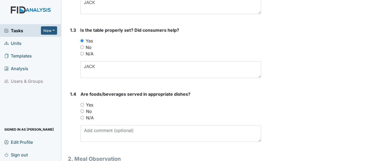
click at [83, 105] on input "Yes" at bounding box center [83, 105] width 4 height 4
radio input "true"
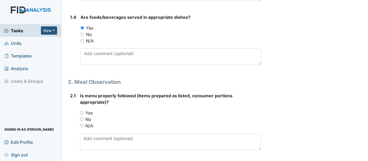
scroll to position [269, 0]
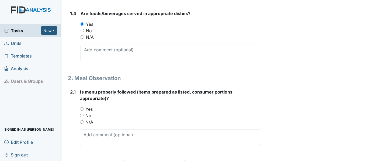
click at [81, 108] on input "Yes" at bounding box center [82, 109] width 4 height 4
radio input "true"
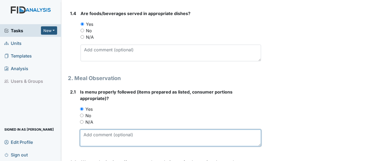
click at [127, 135] on textarea at bounding box center [170, 138] width 181 height 17
type textarea "waffles"
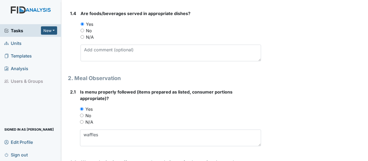
click at [15, 30] on span "Tasks" at bounding box center [22, 30] width 37 height 6
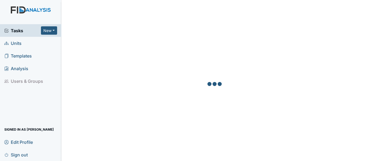
click at [18, 42] on span "Units" at bounding box center [12, 43] width 17 height 8
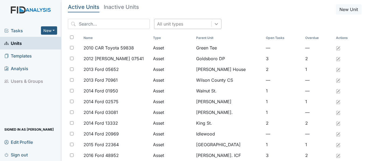
click at [214, 25] on icon at bounding box center [216, 23] width 5 height 5
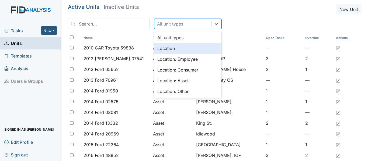
click at [167, 51] on div "Location" at bounding box center [187, 48] width 67 height 11
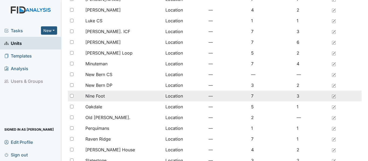
scroll to position [281, 0]
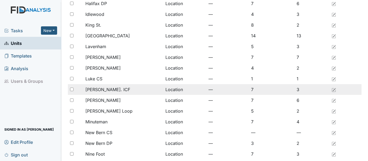
click at [110, 87] on div "[PERSON_NAME]. ICF" at bounding box center [123, 89] width 76 height 6
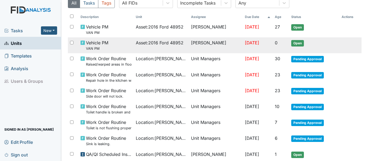
scroll to position [54, 0]
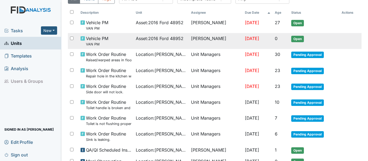
click at [149, 101] on span "Location : [GEOGRAPHIC_DATA]" at bounding box center [161, 102] width 51 height 6
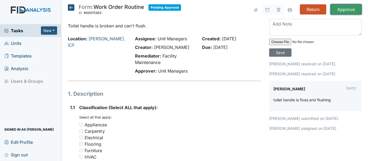
click at [344, 7] on input "Approve" at bounding box center [345, 9] width 31 height 10
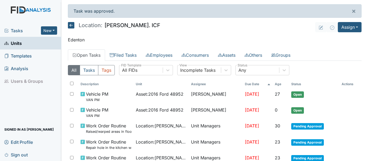
scroll to position [27, 0]
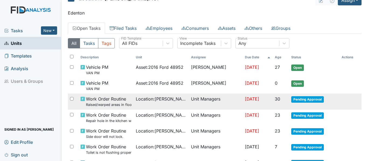
click at [197, 99] on td "Unit Managers" at bounding box center [216, 102] width 54 height 16
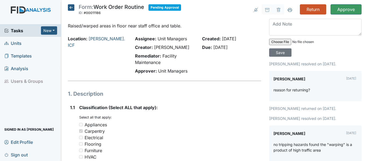
click at [70, 5] on icon at bounding box center [71, 7] width 6 height 6
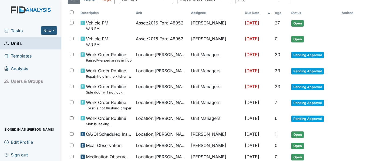
scroll to position [54, 0]
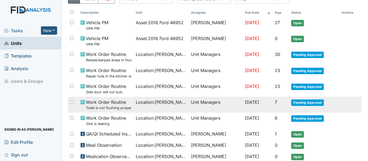
click at [120, 104] on span "Work Order Routine Toilet is not flushing properly." at bounding box center [109, 105] width 46 height 12
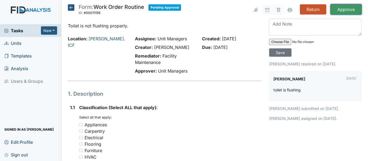
click at [342, 9] on input "Approve" at bounding box center [345, 9] width 31 height 10
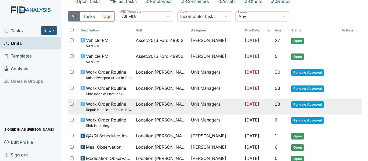
scroll to position [81, 0]
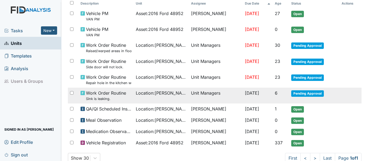
click at [110, 95] on span "Work Order Routine Sink is leaking." at bounding box center [106, 96] width 40 height 12
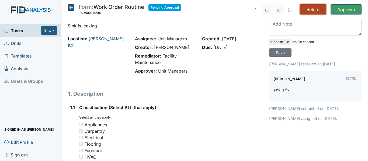
click at [311, 8] on input "Return" at bounding box center [313, 9] width 26 height 10
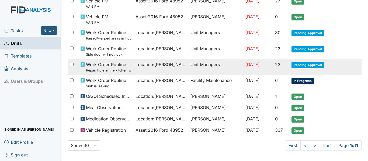
scroll to position [96, 0]
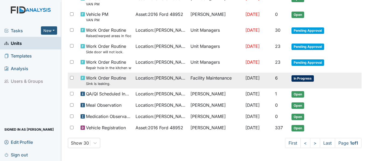
click at [121, 80] on span "Work Order Routine Sink is leaking." at bounding box center [106, 81] width 40 height 12
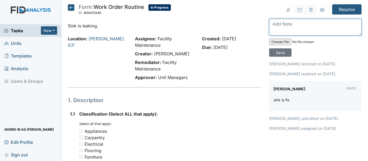
click at [296, 30] on textarea at bounding box center [315, 27] width 92 height 17
type textarea "handicap bathroom sink is still leaking"
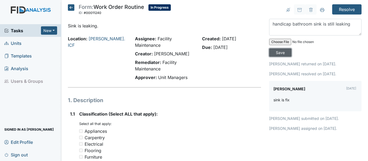
click at [281, 54] on input "Save" at bounding box center [280, 52] width 22 height 8
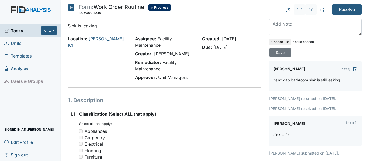
click at [69, 6] on icon at bounding box center [71, 7] width 6 height 6
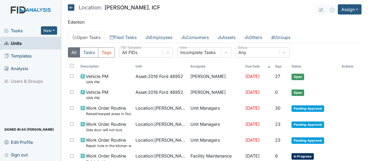
click at [14, 30] on span "Tasks" at bounding box center [22, 30] width 37 height 6
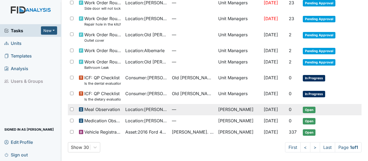
scroll to position [48, 0]
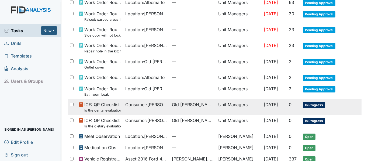
click at [151, 103] on span "Consumer : [PERSON_NAME]" at bounding box center [146, 105] width 42 height 6
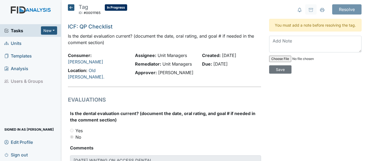
click at [71, 6] on icon at bounding box center [71, 7] width 6 height 6
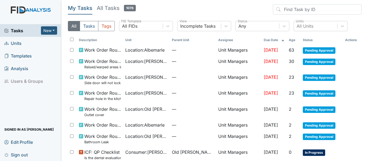
click at [19, 44] on span "Units" at bounding box center [12, 43] width 17 height 8
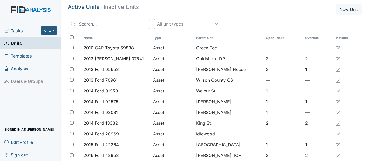
click at [214, 23] on icon at bounding box center [216, 23] width 5 height 5
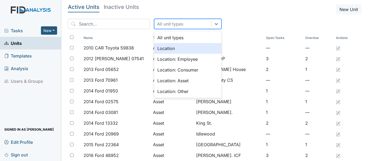
click at [169, 48] on div "Location" at bounding box center [187, 48] width 67 height 11
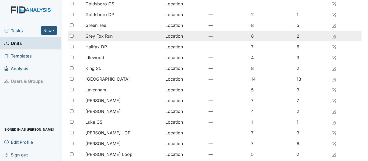
scroll to position [242, 0]
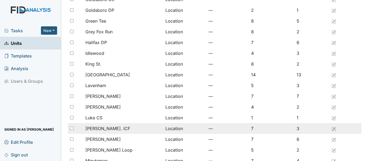
click at [99, 129] on span "[PERSON_NAME]. ICF" at bounding box center [107, 128] width 45 height 6
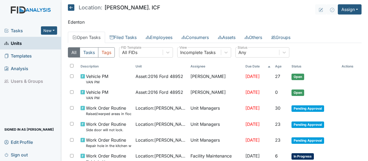
click at [17, 29] on span "Tasks" at bounding box center [22, 30] width 37 height 6
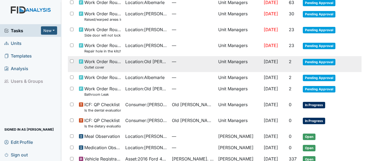
scroll to position [54, 0]
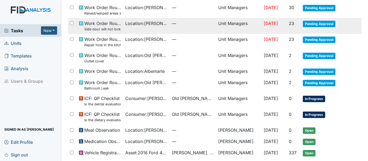
drag, startPoint x: 191, startPoint y: 16, endPoint x: 134, endPoint y: 27, distance: 58.0
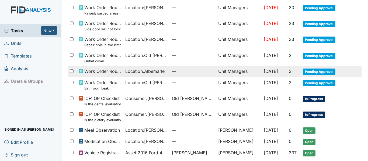
drag, startPoint x: 134, startPoint y: 27, endPoint x: 346, endPoint y: 69, distance: 216.1
click at [346, 69] on td at bounding box center [352, 68] width 19 height 4
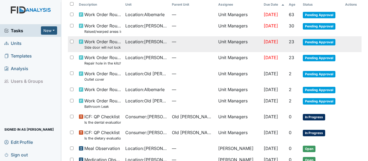
scroll to position [75, 0]
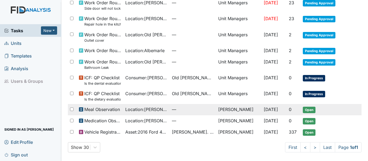
click at [145, 111] on span "Location : [GEOGRAPHIC_DATA]" at bounding box center [146, 109] width 42 height 6
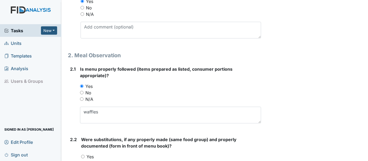
scroll to position [296, 0]
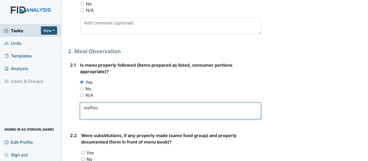
click at [128, 110] on textarea "waffles" at bounding box center [170, 111] width 181 height 17
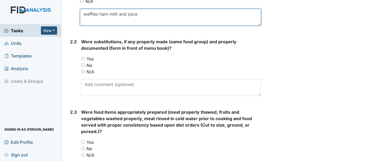
scroll to position [404, 0]
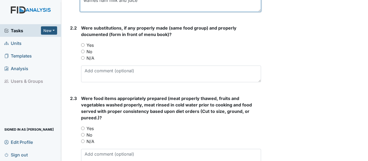
type textarea "waffles ham milk and juice"
click at [83, 44] on input "Yes" at bounding box center [83, 45] width 4 height 4
radio input "true"
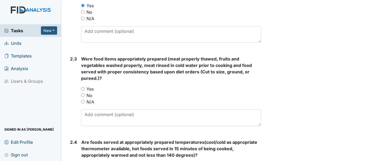
scroll to position [458, 0]
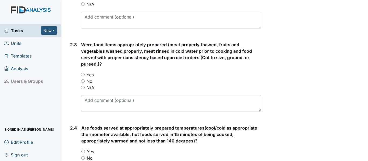
click at [84, 76] on input "Yes" at bounding box center [83, 75] width 4 height 4
radio input "true"
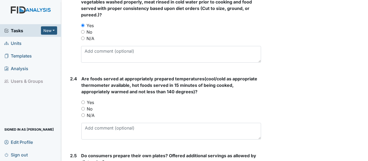
scroll to position [512, 0]
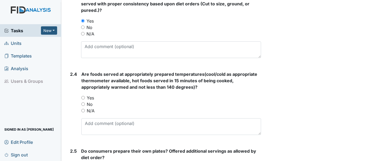
click at [84, 99] on input "Yes" at bounding box center [83, 98] width 4 height 4
radio input "true"
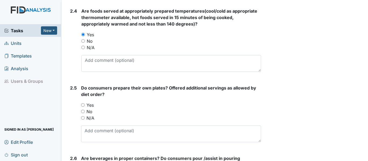
scroll to position [592, 0]
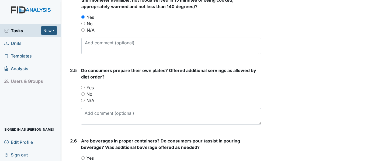
click at [83, 86] on input "Yes" at bounding box center [83, 88] width 4 height 4
radio input "true"
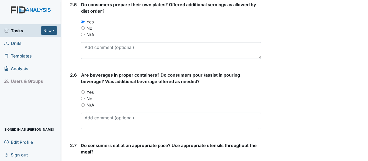
scroll to position [673, 0]
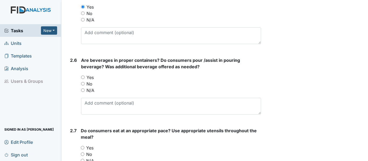
click at [83, 79] on input "Yes" at bounding box center [83, 78] width 4 height 4
radio input "true"
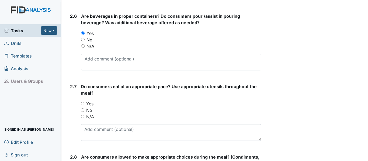
scroll to position [727, 0]
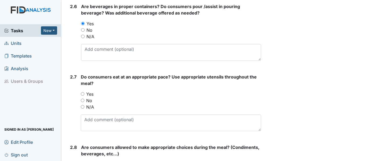
click at [82, 94] on input "Yes" at bounding box center [83, 94] width 4 height 4
radio input "true"
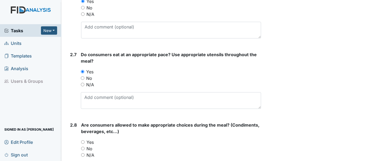
scroll to position [808, 0]
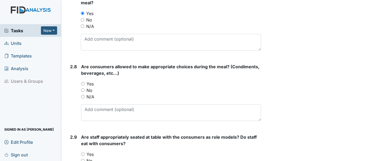
click at [82, 84] on input "Yes" at bounding box center [83, 84] width 4 height 4
radio input "true"
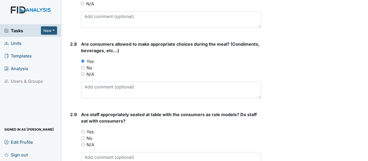
scroll to position [889, 0]
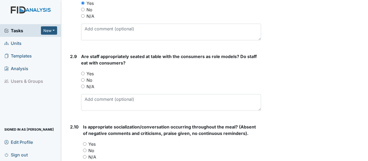
click at [82, 73] on input "Yes" at bounding box center [83, 74] width 4 height 4
radio input "true"
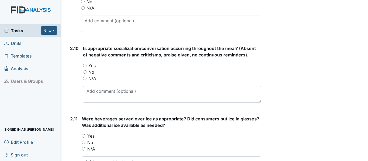
scroll to position [969, 0]
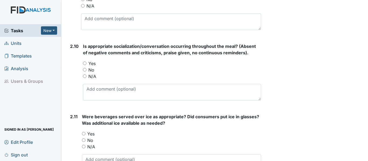
click at [85, 63] on input "Yes" at bounding box center [85, 64] width 4 height 4
radio input "true"
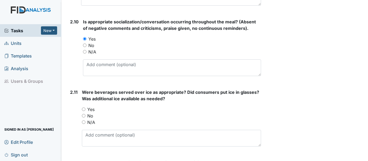
scroll to position [996, 0]
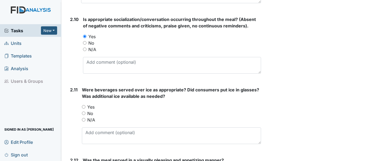
click at [84, 108] on input "Yes" at bounding box center [84, 107] width 4 height 4
radio input "true"
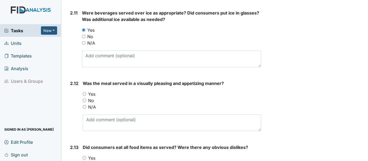
scroll to position [1077, 0]
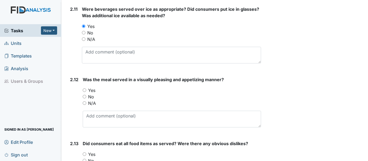
click at [85, 90] on input "Yes" at bounding box center [85, 91] width 4 height 4
radio input "true"
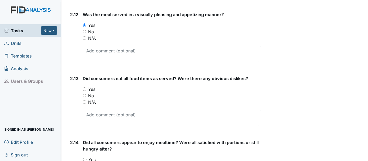
scroll to position [1158, 0]
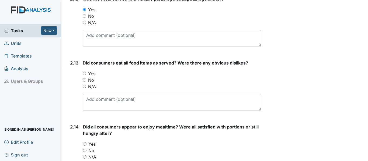
click at [84, 74] on input "Yes" at bounding box center [85, 74] width 4 height 4
radio input "true"
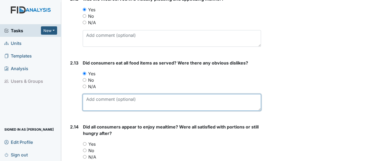
click at [102, 97] on textarea at bounding box center [172, 102] width 178 height 17
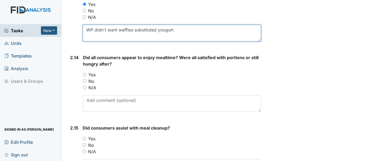
scroll to position [1239, 0]
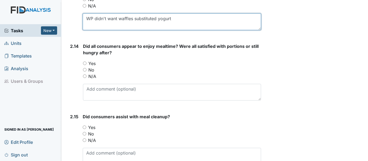
type textarea "WP didn't want waffles substituted yogurt"
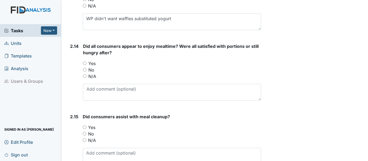
click at [84, 65] on input "Yes" at bounding box center [85, 64] width 4 height 4
radio input "true"
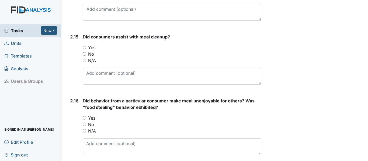
scroll to position [1319, 0]
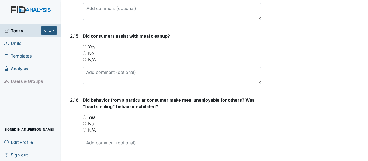
click at [83, 47] on input "Yes" at bounding box center [85, 47] width 4 height 4
radio input "true"
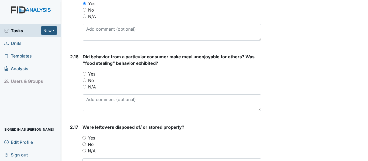
scroll to position [1373, 0]
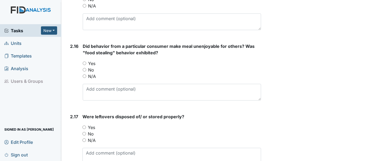
click at [85, 70] on input "No" at bounding box center [85, 70] width 4 height 4
radio input "true"
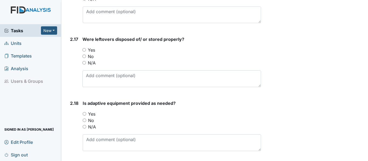
scroll to position [1454, 0]
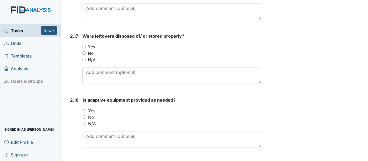
click at [84, 46] on input "Yes" at bounding box center [84, 47] width 4 height 4
radio input "true"
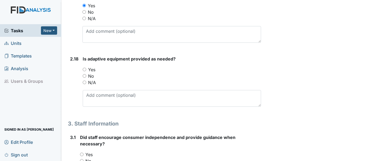
scroll to position [1508, 0]
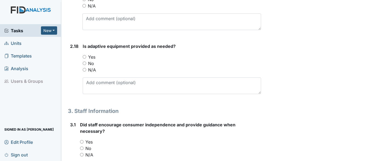
click at [84, 57] on input "Yes" at bounding box center [85, 57] width 4 height 4
radio input "true"
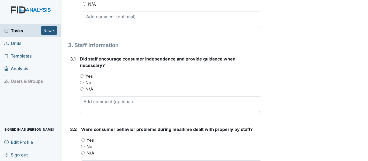
scroll to position [1589, 0]
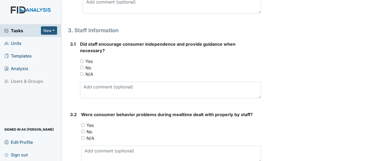
drag, startPoint x: 81, startPoint y: 61, endPoint x: 90, endPoint y: 62, distance: 9.6
click at [81, 61] on input "Yes" at bounding box center [82, 62] width 4 height 4
radio input "true"
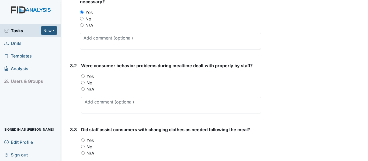
scroll to position [1643, 0]
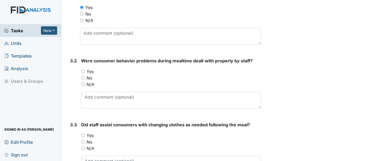
click at [83, 71] on input "Yes" at bounding box center [83, 72] width 4 height 4
radio input "true"
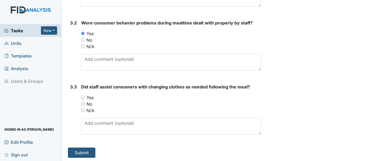
scroll to position [1682, 0]
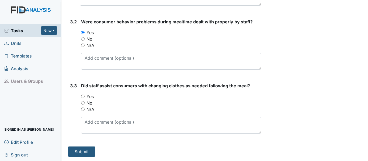
click at [84, 97] on input "Yes" at bounding box center [83, 97] width 4 height 4
radio input "true"
click at [83, 151] on button "Submit" at bounding box center [81, 152] width 27 height 10
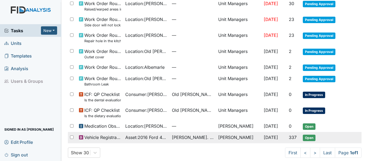
scroll to position [81, 0]
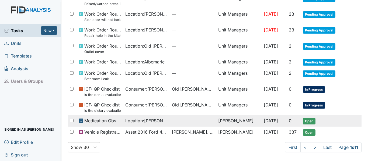
click at [145, 121] on span "Location : [GEOGRAPHIC_DATA]" at bounding box center [146, 121] width 42 height 6
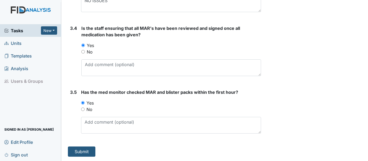
scroll to position [920, 0]
click at [74, 152] on button "Submit" at bounding box center [81, 152] width 27 height 10
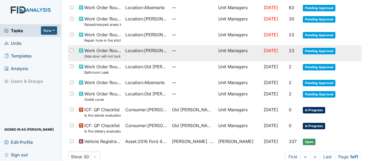
scroll to position [70, 0]
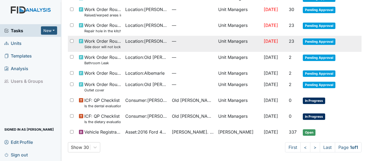
click at [161, 118] on span "Consumer : Overton, Eula" at bounding box center [146, 116] width 42 height 6
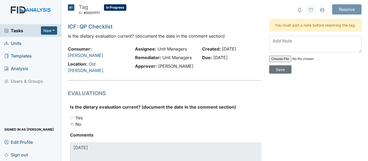
click at [69, 5] on icon at bounding box center [71, 7] width 6 height 6
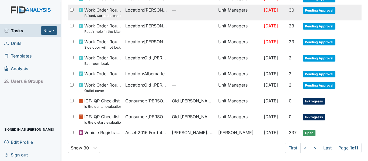
scroll to position [52, 0]
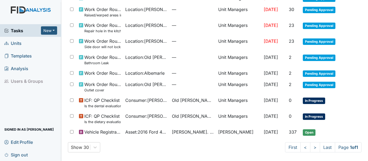
click at [16, 44] on span "Units" at bounding box center [12, 43] width 17 height 8
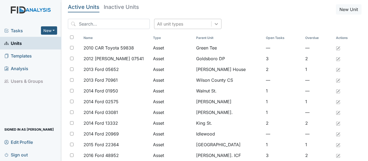
click at [214, 25] on icon at bounding box center [216, 23] width 5 height 5
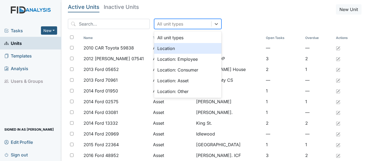
click at [167, 50] on div "Location" at bounding box center [187, 48] width 67 height 11
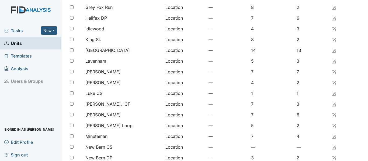
scroll to position [269, 0]
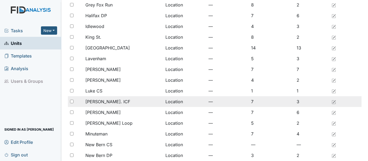
click at [109, 100] on span "[PERSON_NAME]. ICF" at bounding box center [107, 102] width 45 height 6
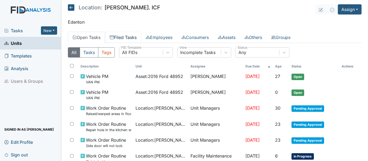
click at [126, 36] on link "Filed Tasks" at bounding box center [123, 37] width 36 height 11
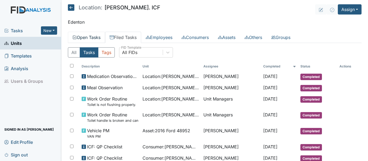
click at [82, 38] on link "Open Tasks" at bounding box center [86, 37] width 37 height 11
